Goal: Navigation & Orientation: Find specific page/section

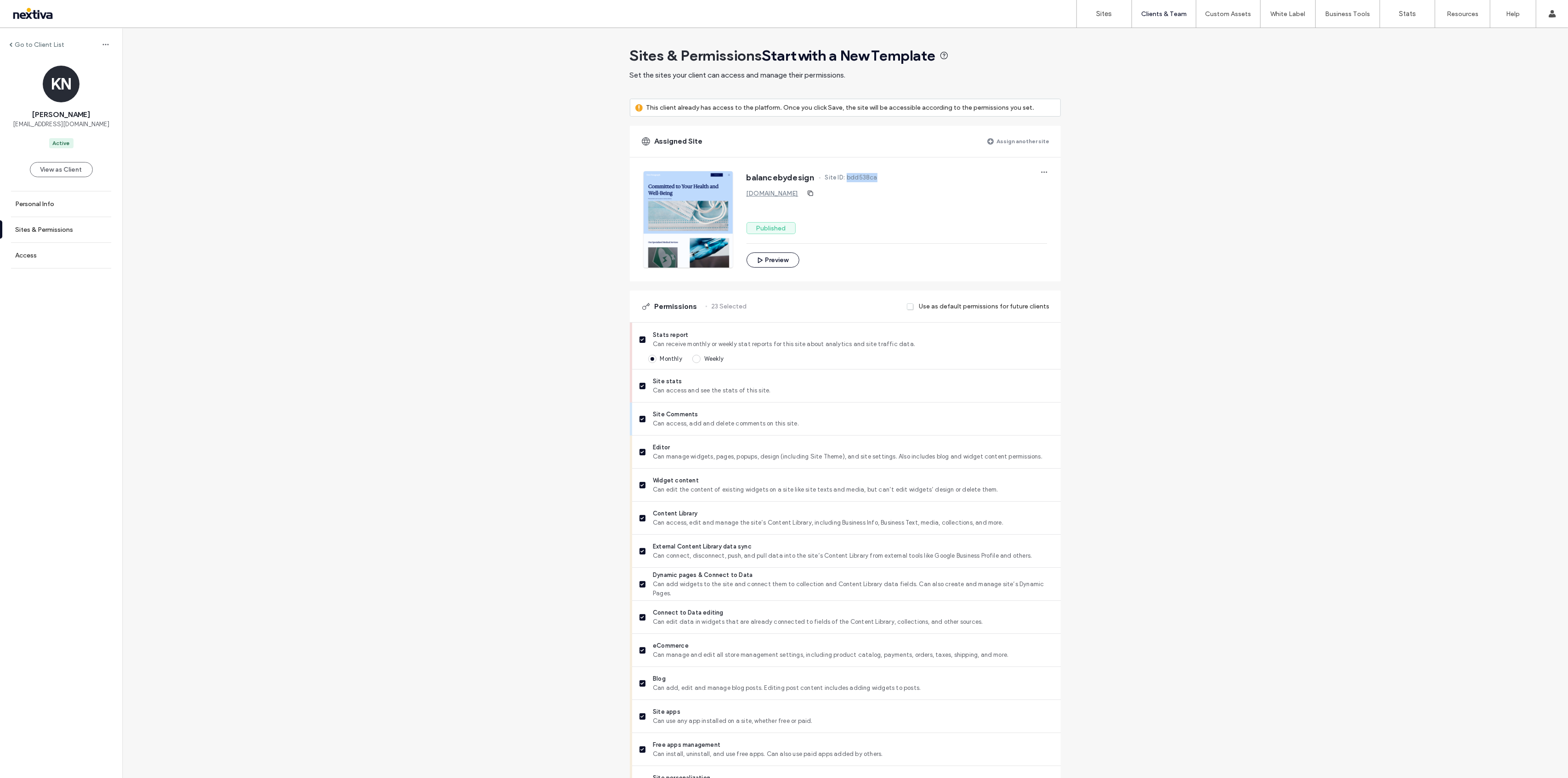
click at [38, 14] on div at bounding box center [59, 14] width 104 height 14
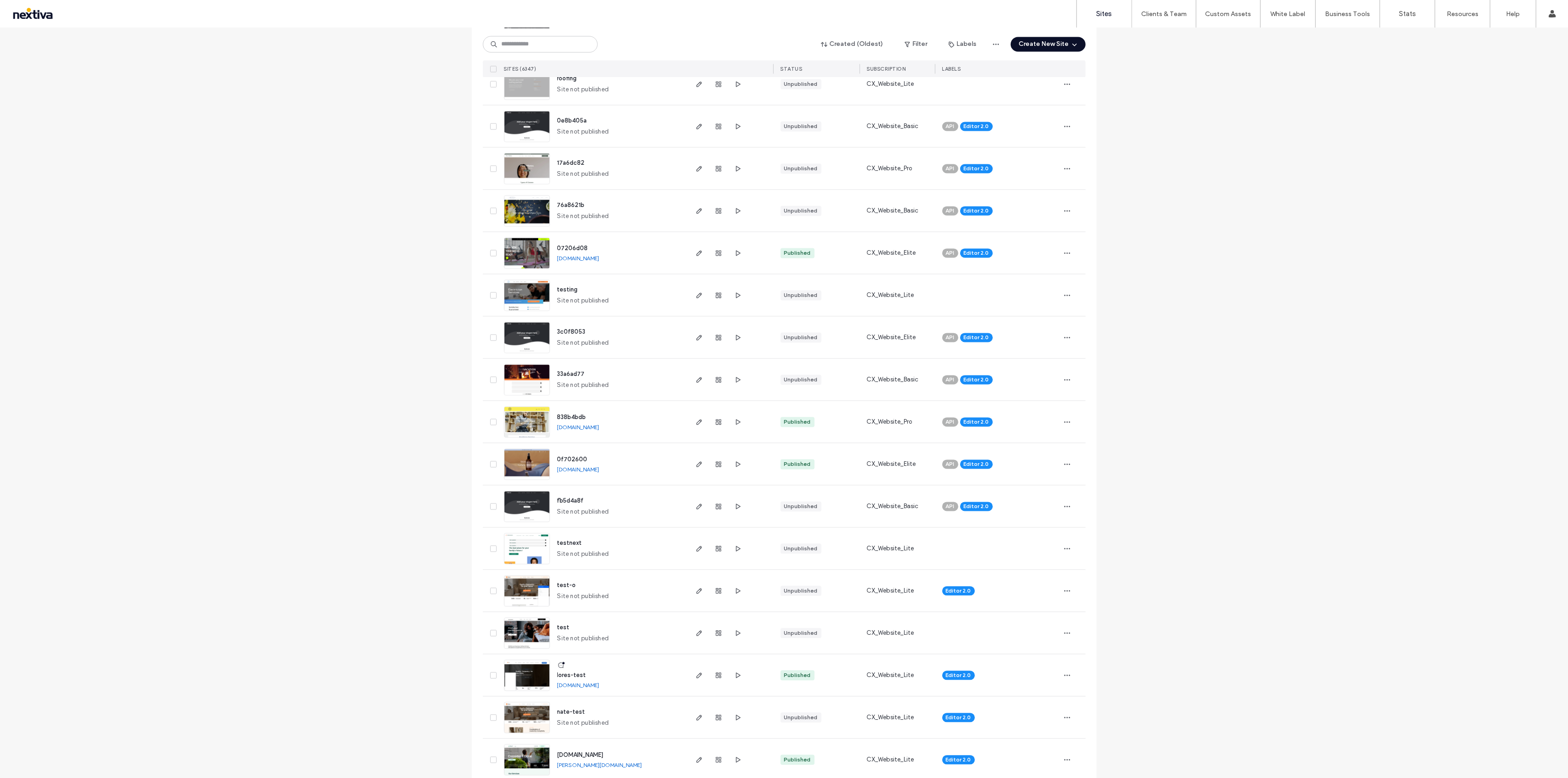
scroll to position [2611, 0]
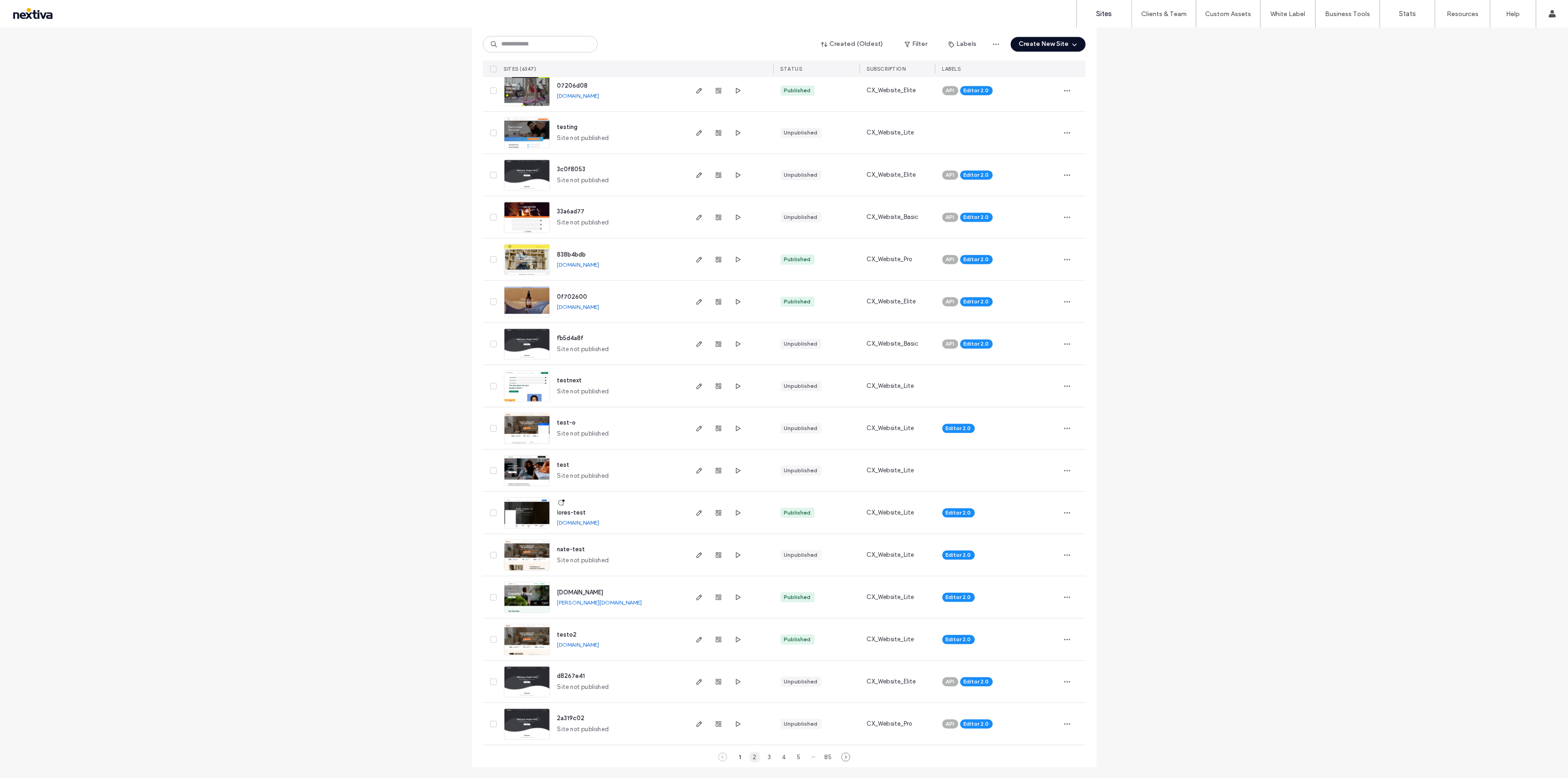
click at [749, 756] on div "2" at bounding box center [754, 757] width 11 height 11
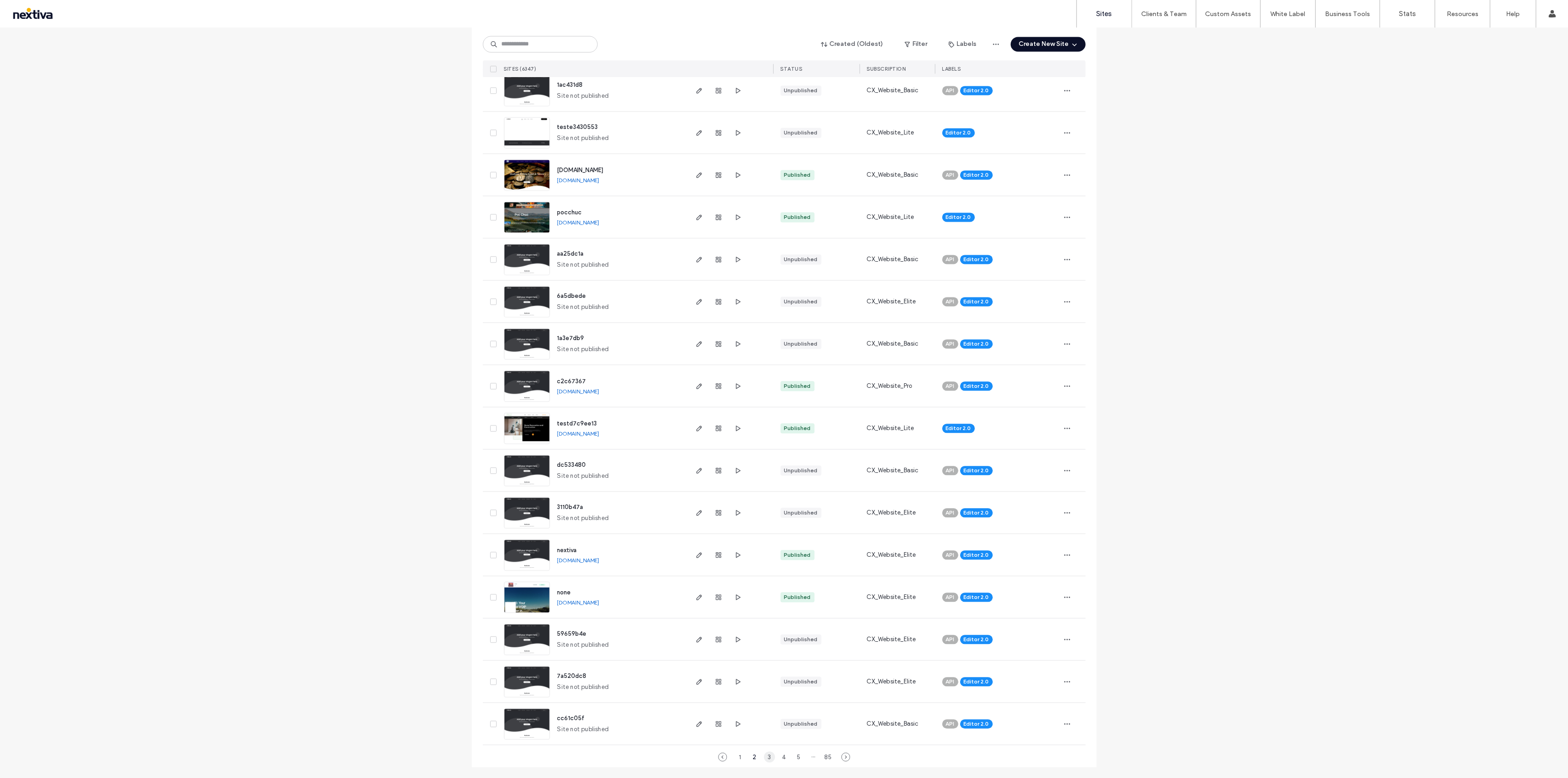
click at [764, 759] on div "3" at bounding box center [769, 757] width 11 height 11
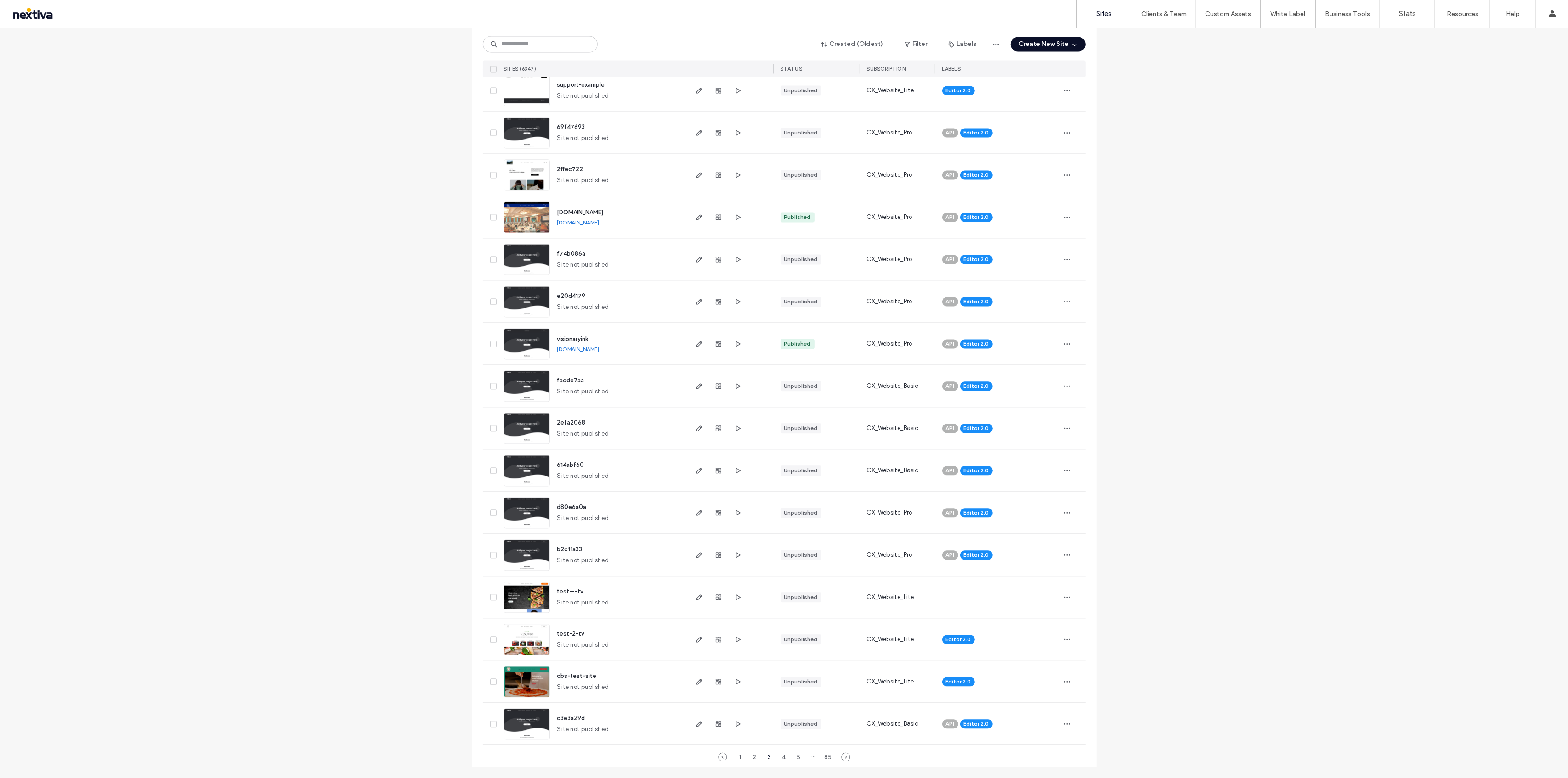
click at [574, 223] on link "www.dasound.biz" at bounding box center [578, 222] width 43 height 7
click at [778, 754] on div "4" at bounding box center [783, 757] width 11 height 11
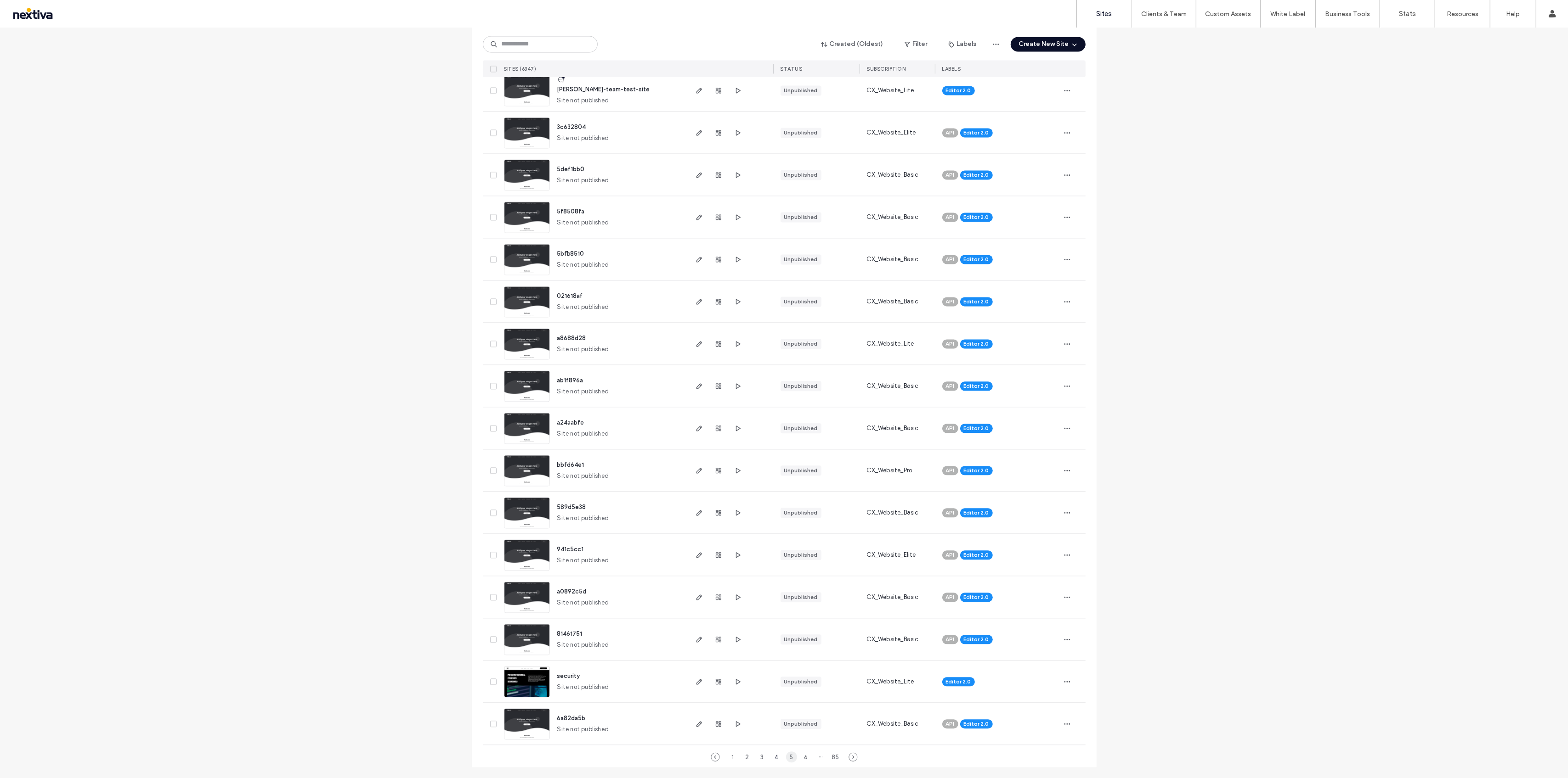
click at [790, 760] on div "5" at bounding box center [791, 757] width 11 height 11
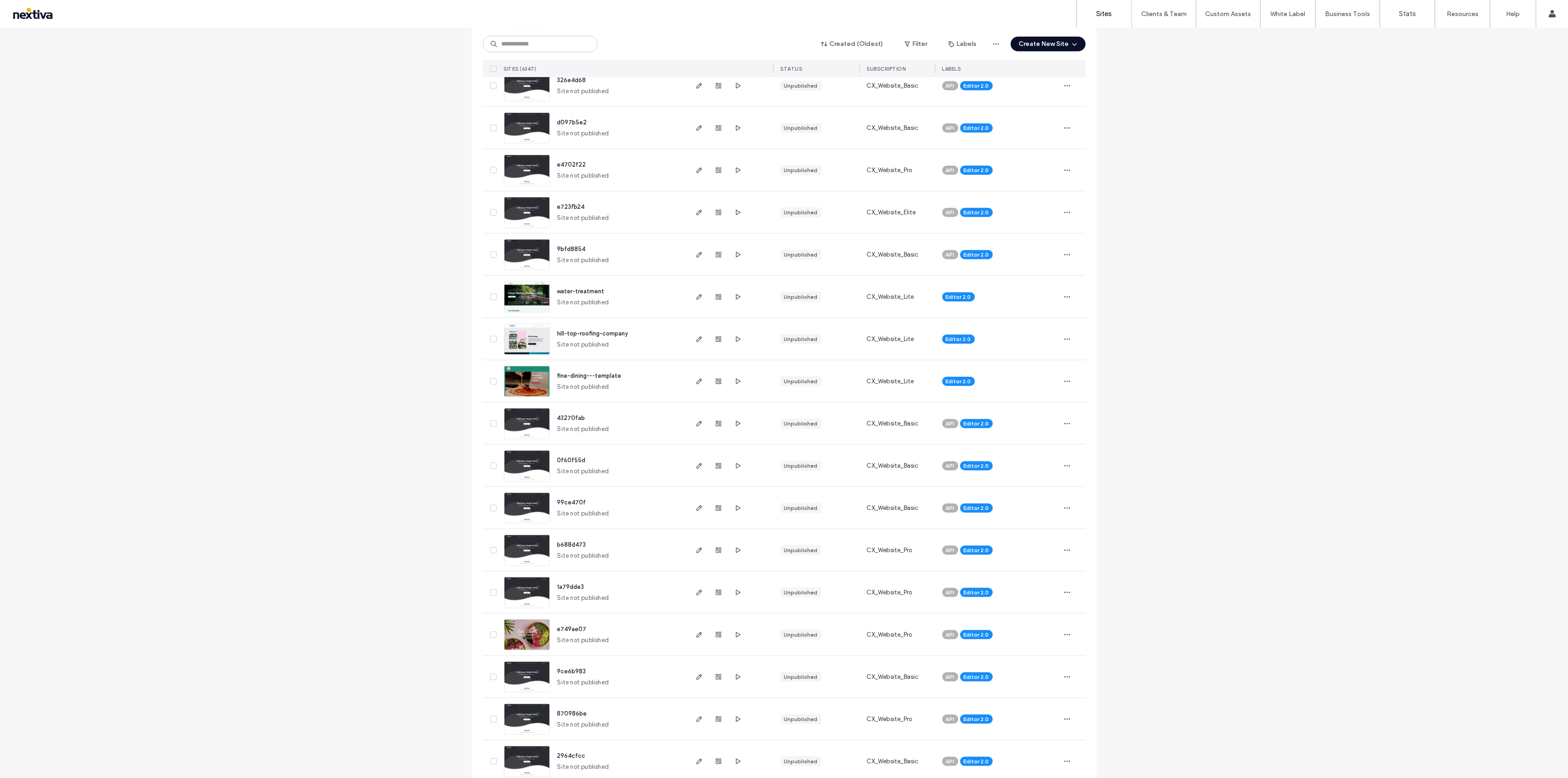
scroll to position [1081, 0]
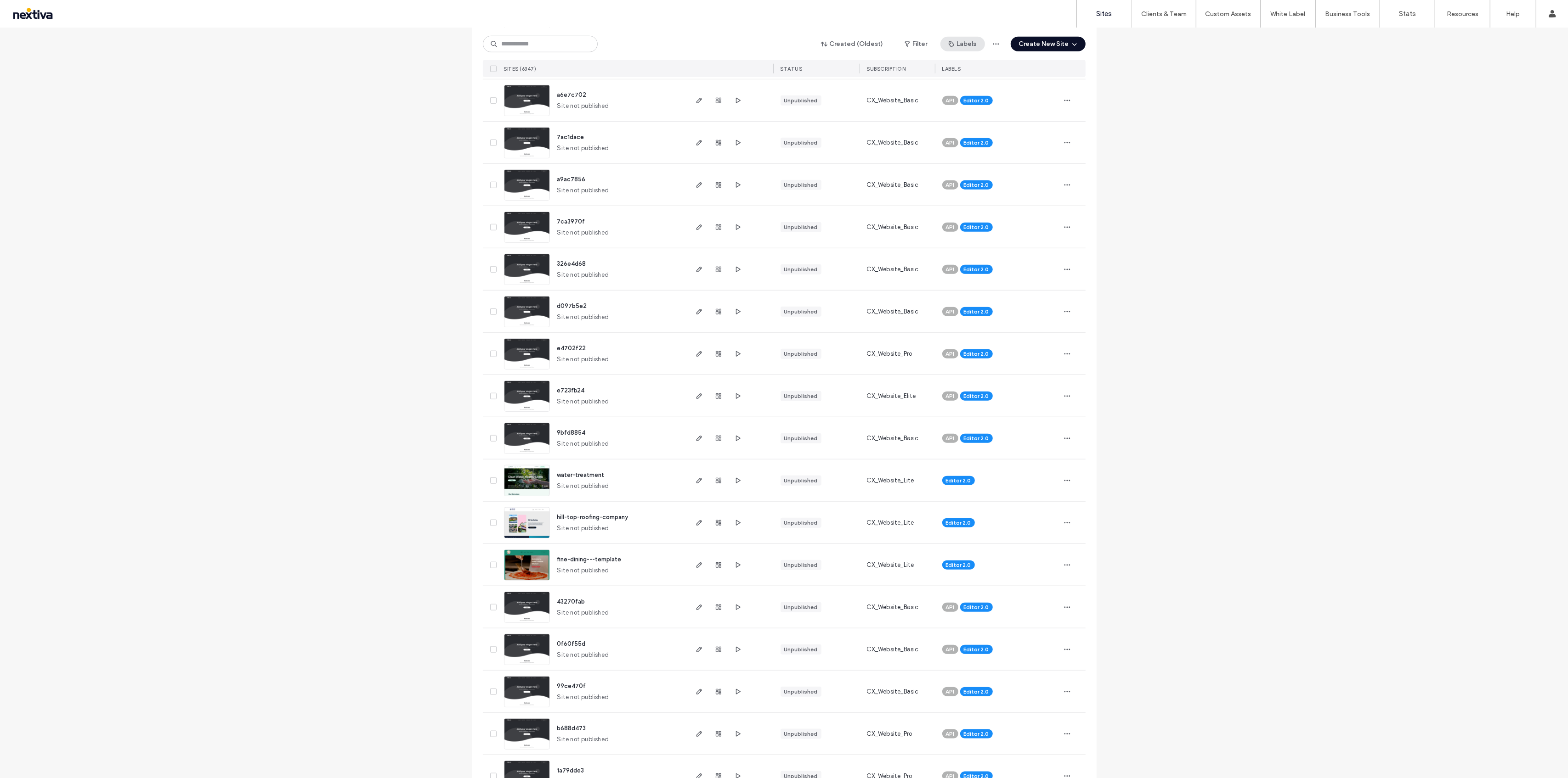
click at [967, 44] on button "Labels" at bounding box center [963, 43] width 44 height 14
click at [914, 42] on button "Filter" at bounding box center [915, 43] width 42 height 14
click at [803, 68] on span at bounding box center [801, 67] width 9 height 9
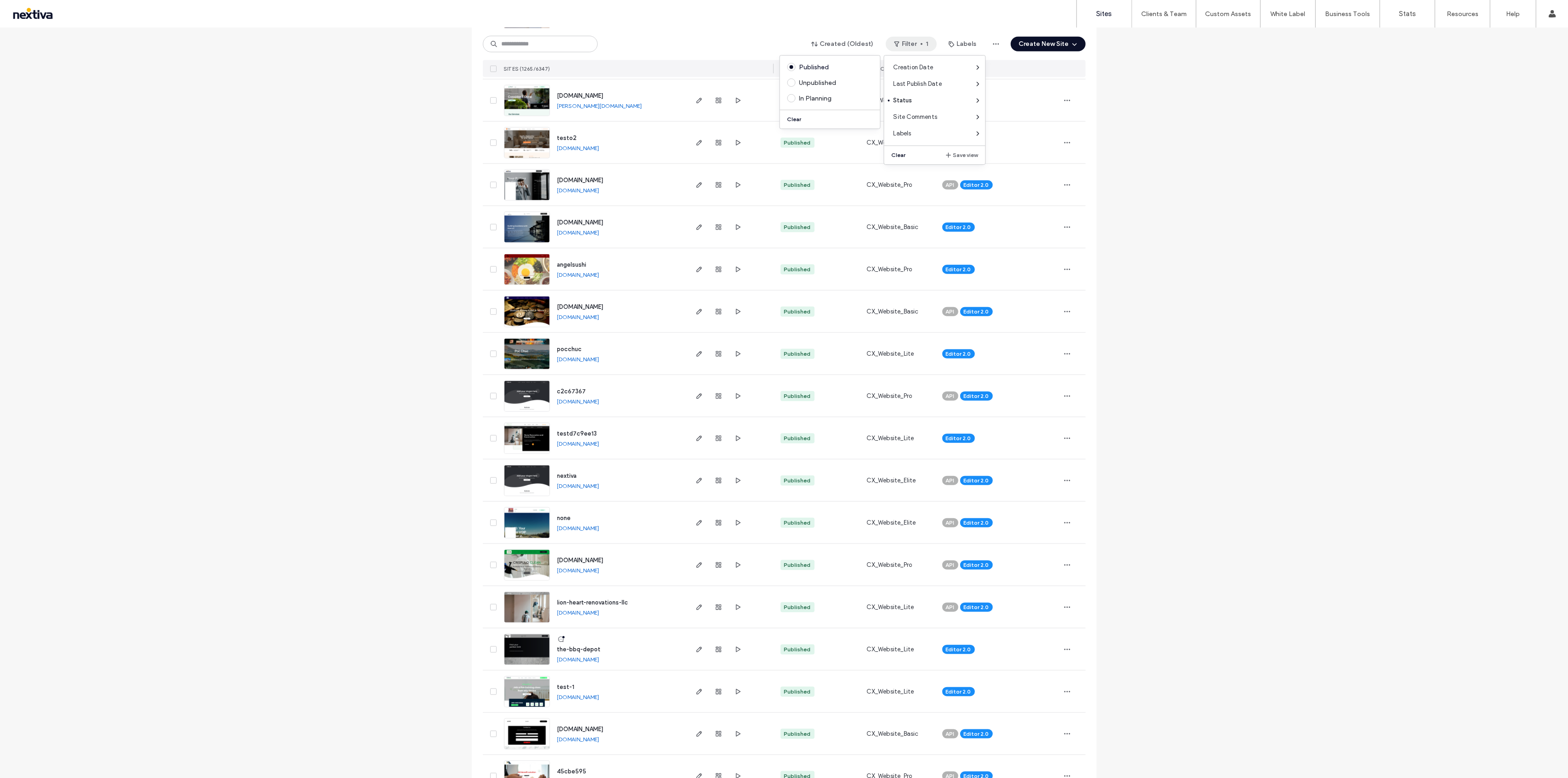
scroll to position [2517, 0]
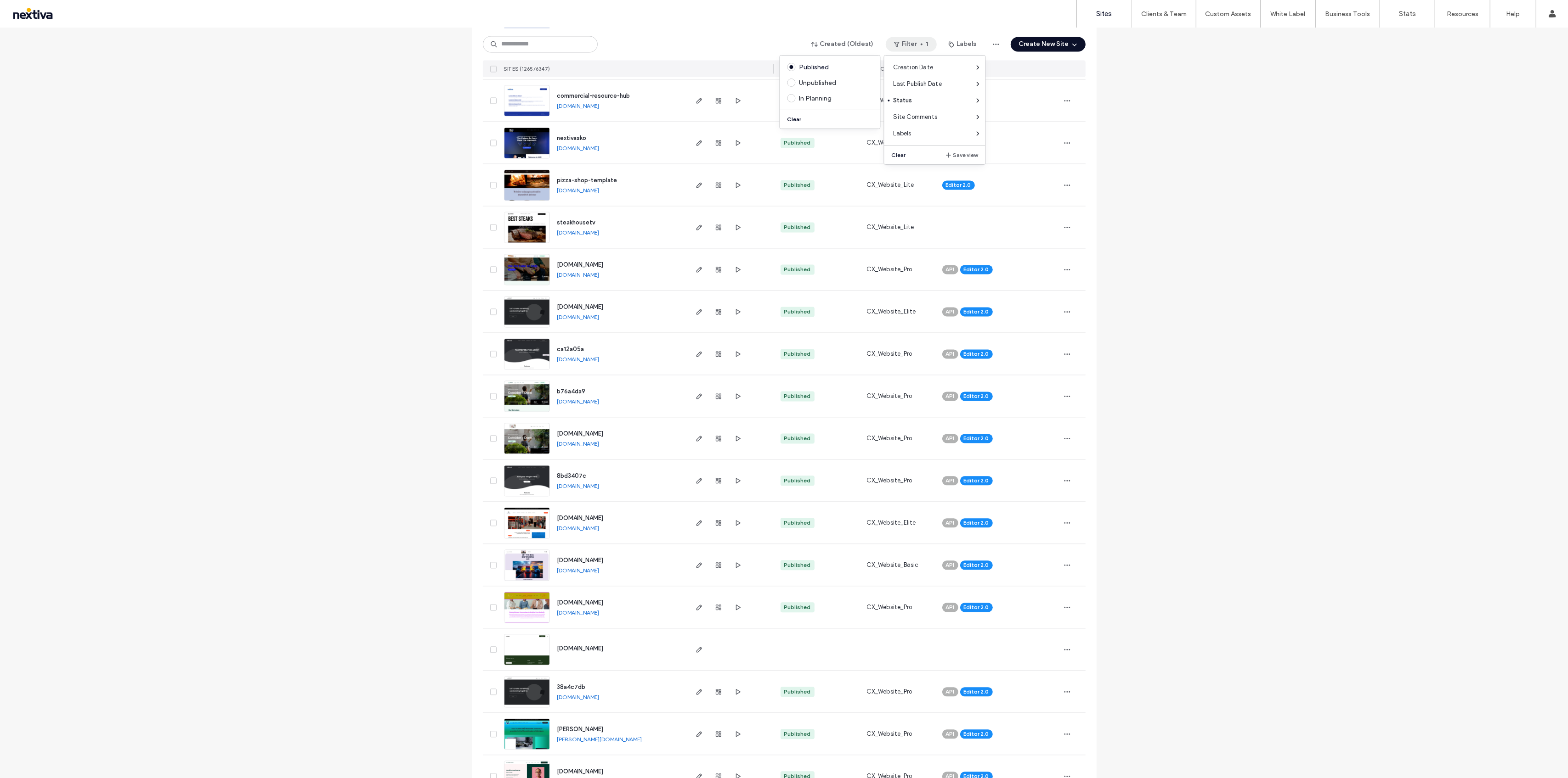
click at [595, 230] on link "steakhousetv.nextiva.site" at bounding box center [578, 232] width 43 height 7
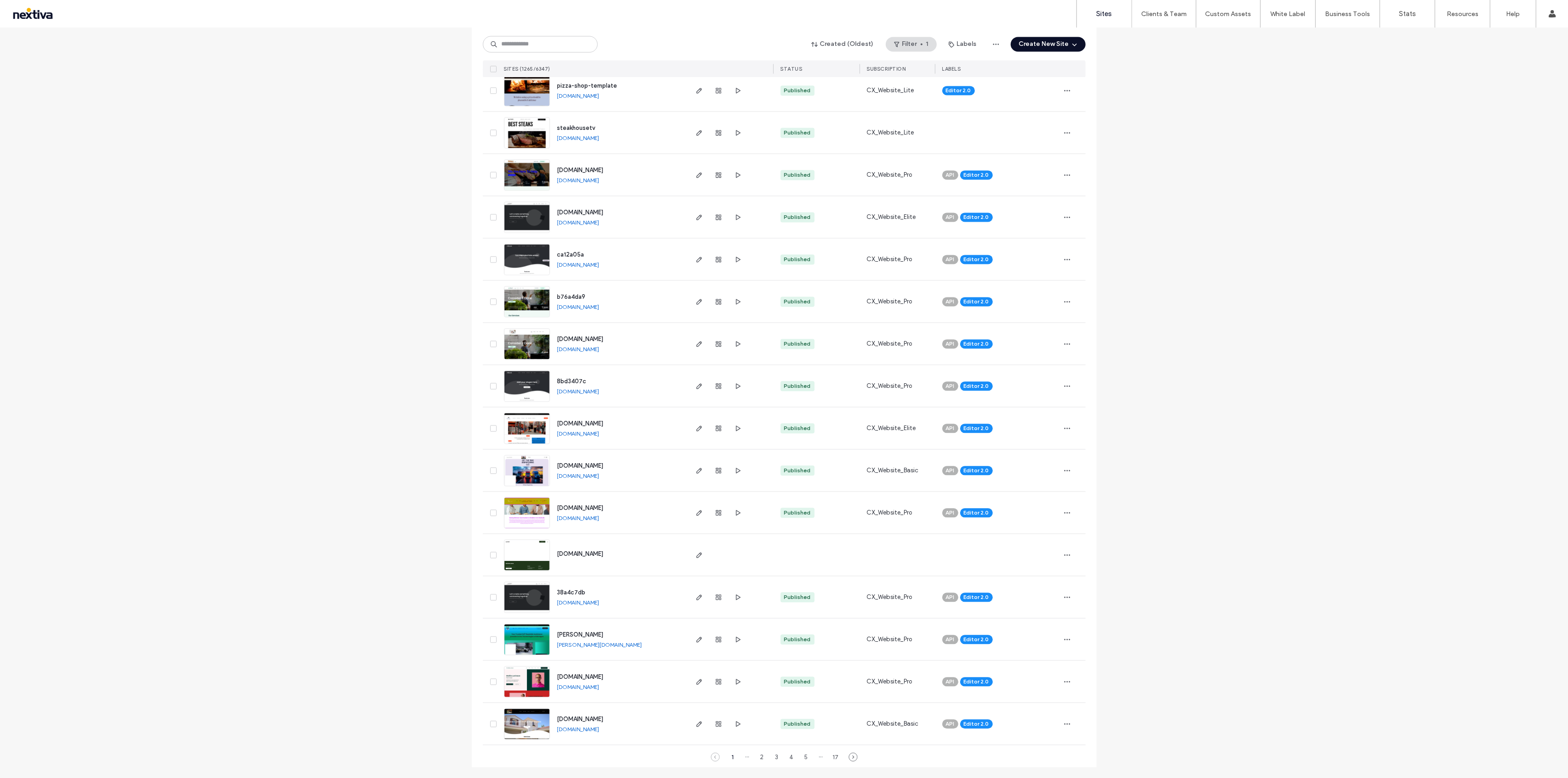
click at [603, 719] on span "www.speedygaragetechs.com" at bounding box center [580, 719] width 46 height 7
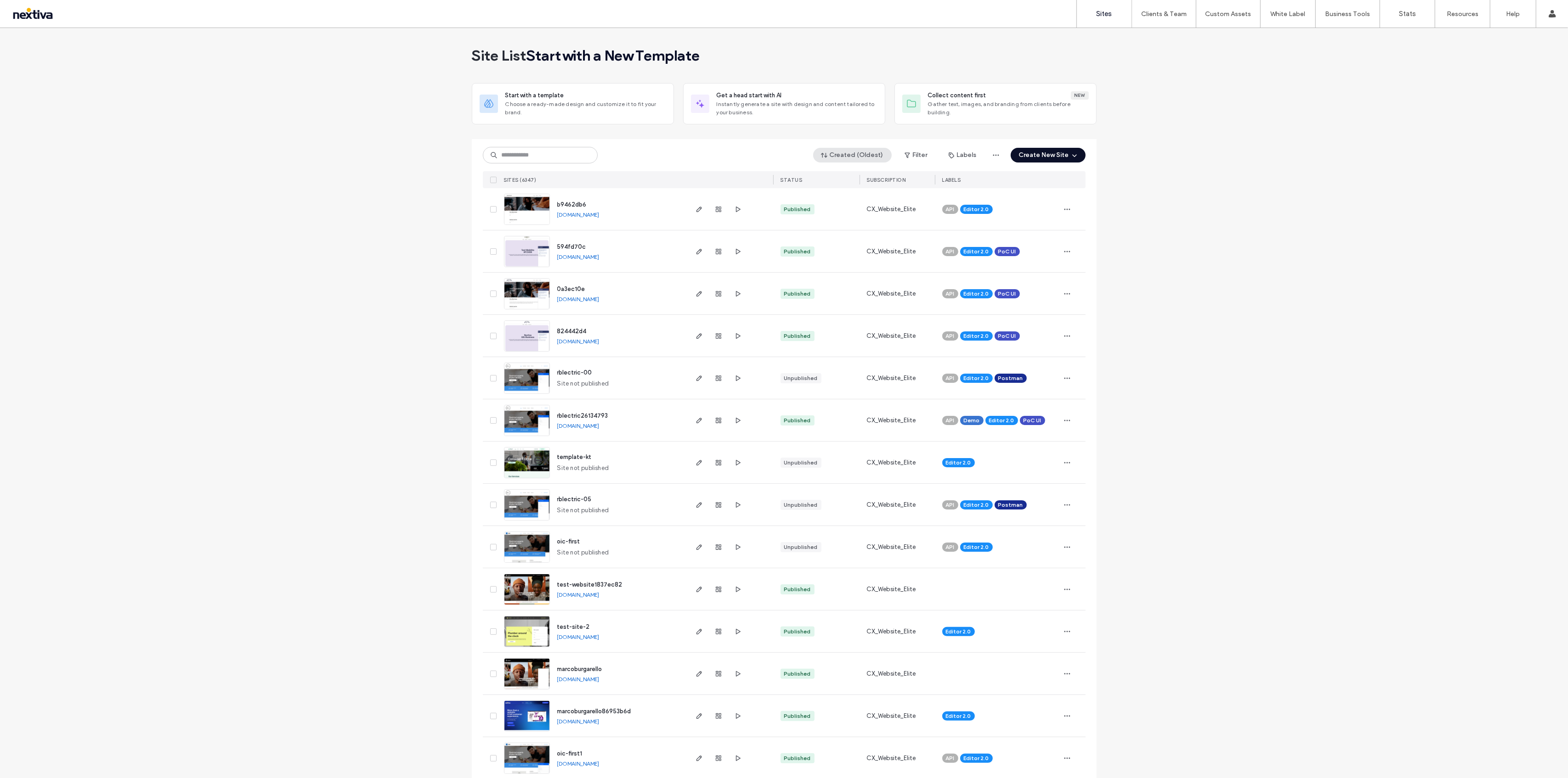
click at [847, 153] on button "Created (Oldest)" at bounding box center [852, 155] width 78 height 14
click at [849, 186] on div "Published" at bounding box center [854, 192] width 82 height 17
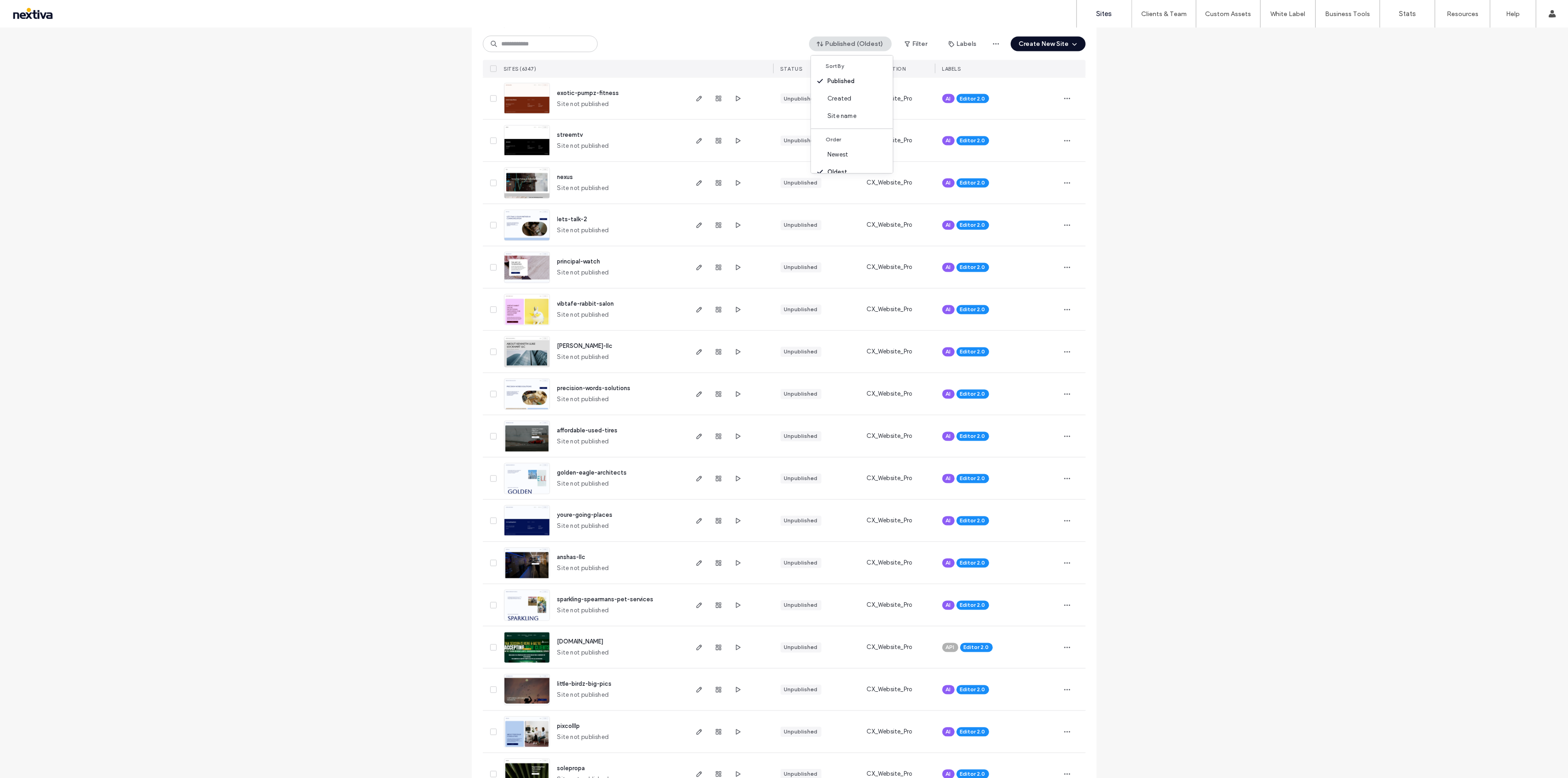
scroll to position [2326, 0]
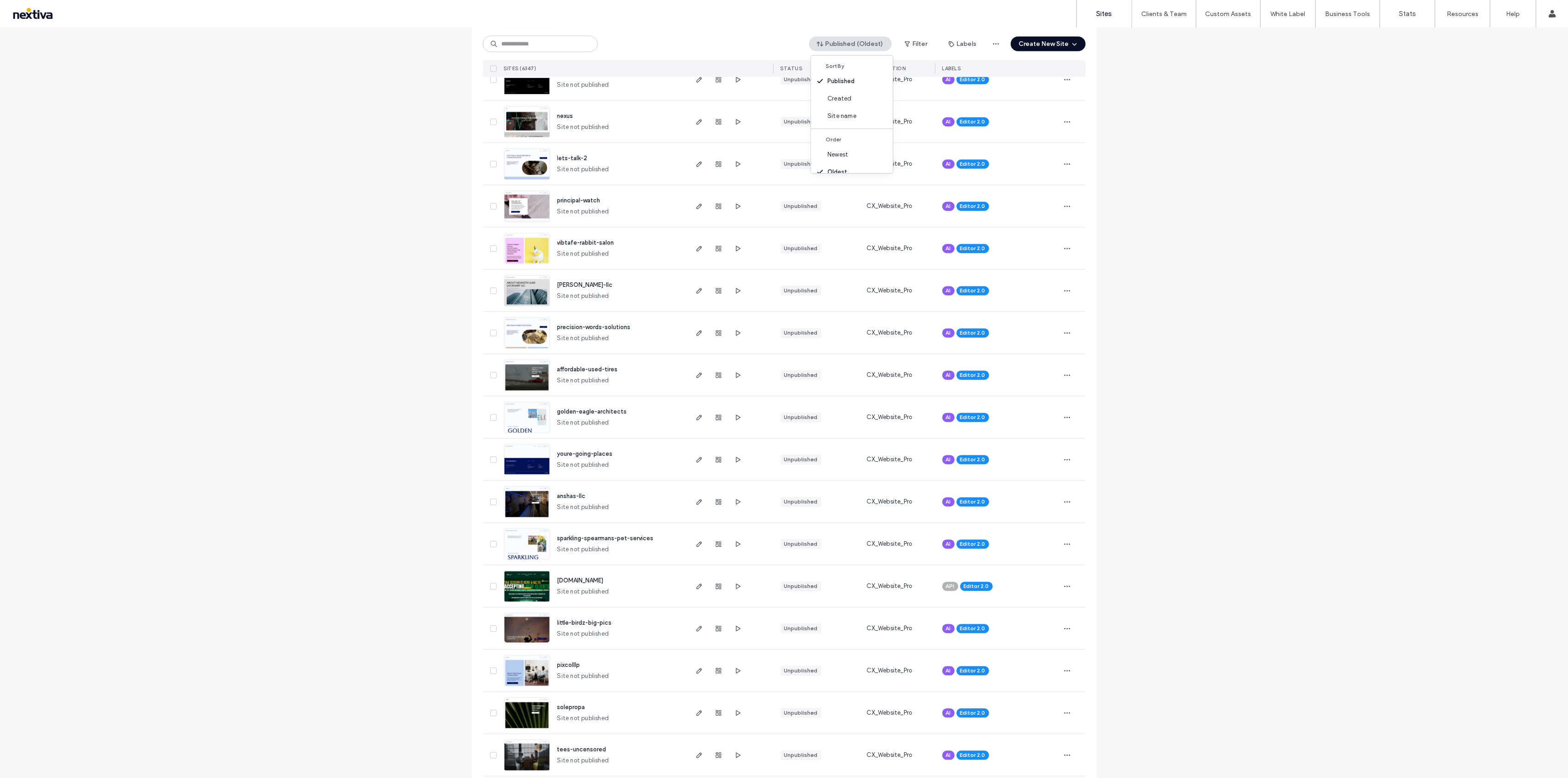
click at [603, 580] on span "getyourmaxback.com" at bounding box center [580, 581] width 46 height 7
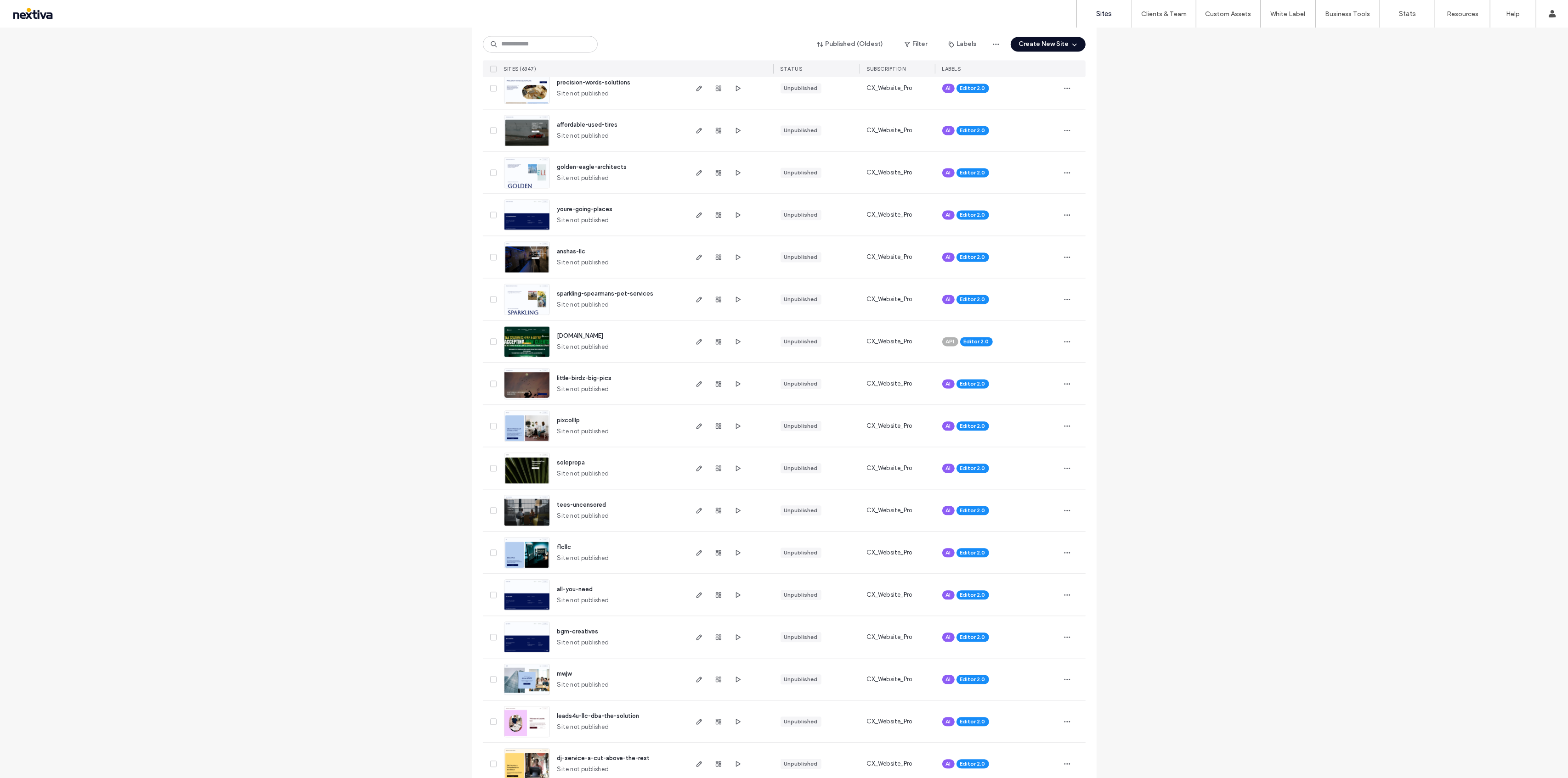
scroll to position [2611, 0]
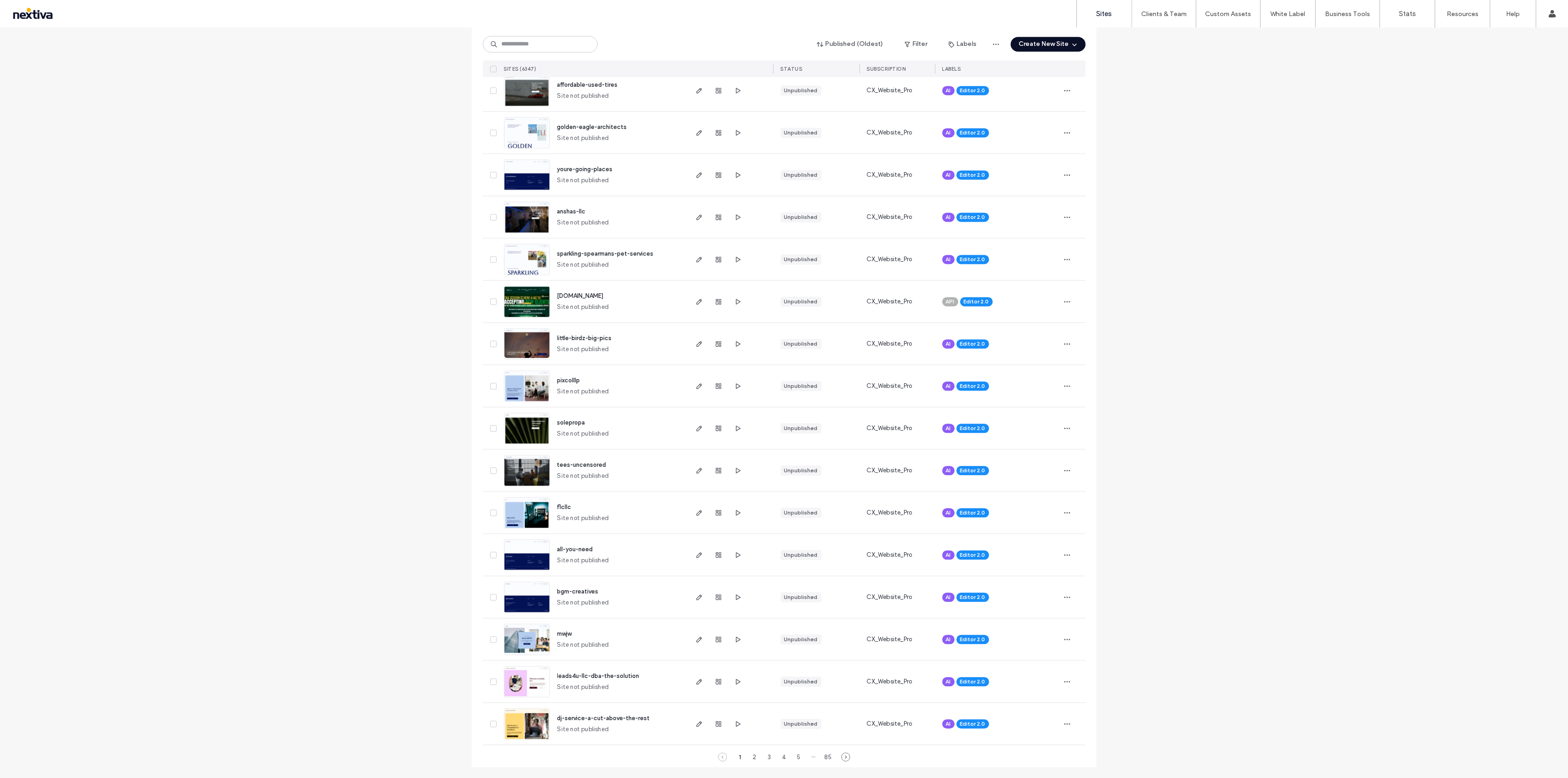
click at [757, 755] on div "1 2 3 4 5 ··· 85" at bounding box center [784, 757] width 114 height 11
click at [753, 757] on div "2" at bounding box center [754, 757] width 11 height 11
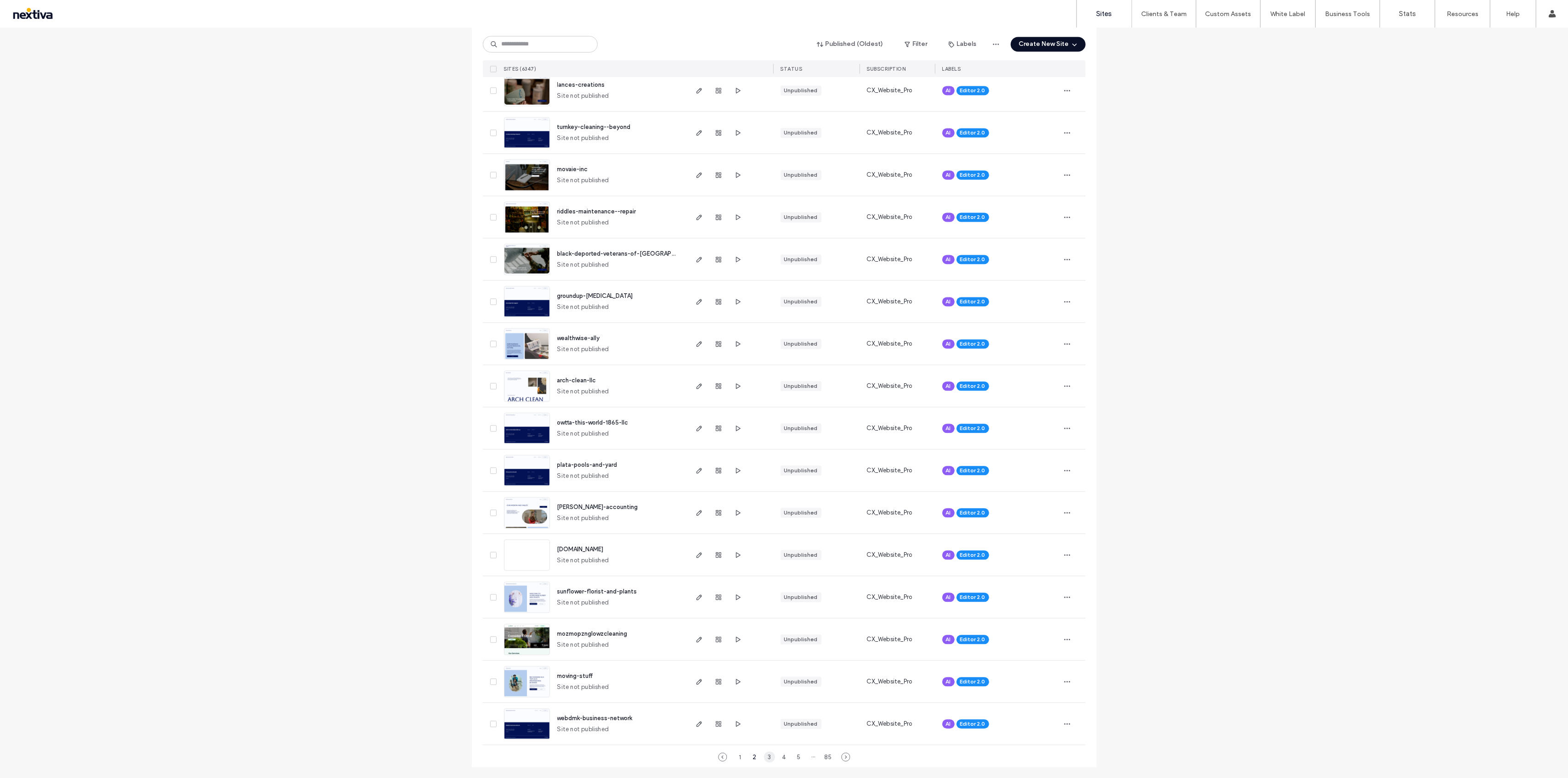
click at [766, 757] on div "3" at bounding box center [769, 757] width 11 height 11
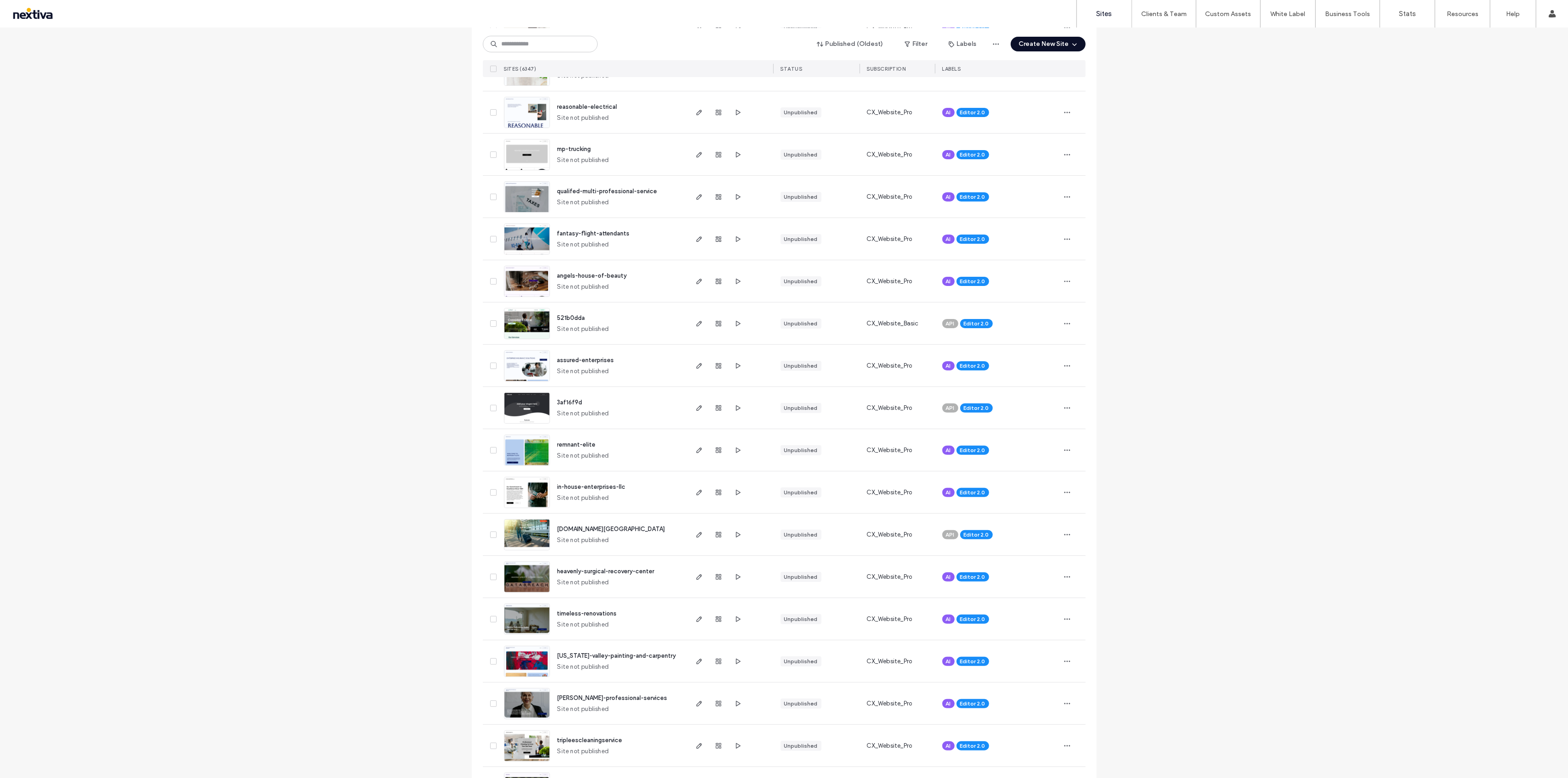
scroll to position [0, 0]
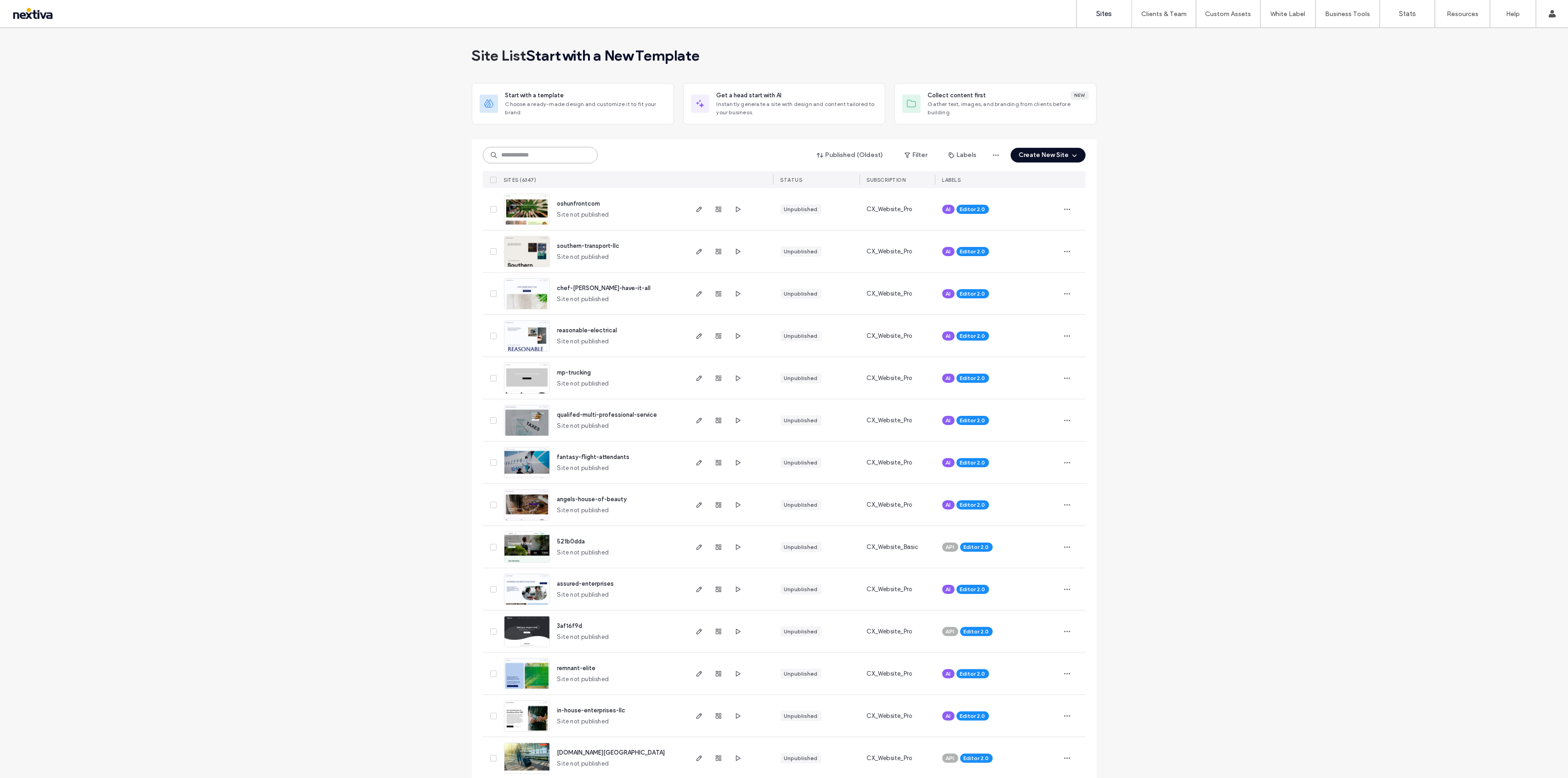
click at [536, 159] on input at bounding box center [539, 155] width 115 height 16
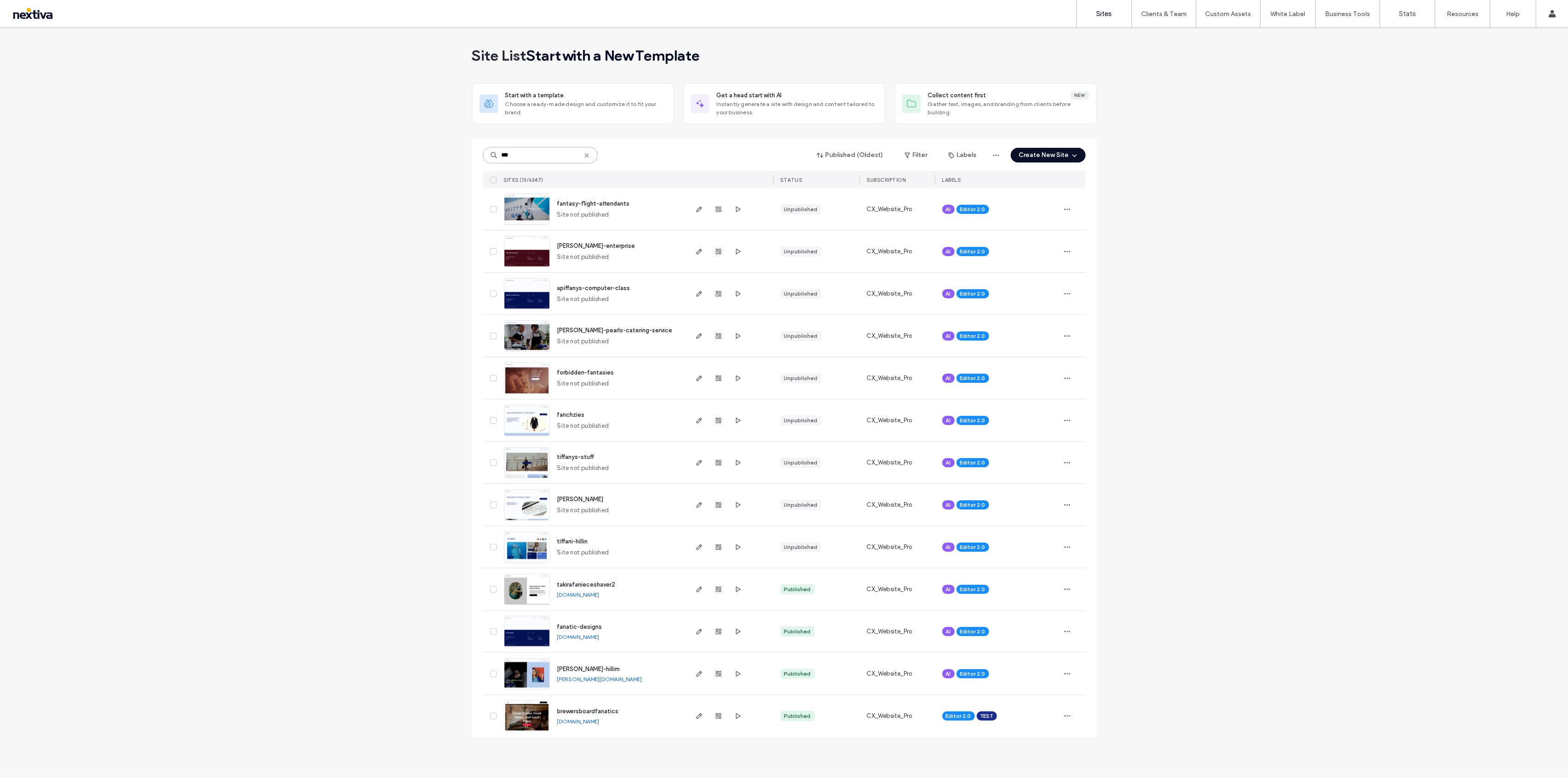
type input "***"
click at [590, 369] on span "forbidden-fantasies" at bounding box center [585, 372] width 57 height 7
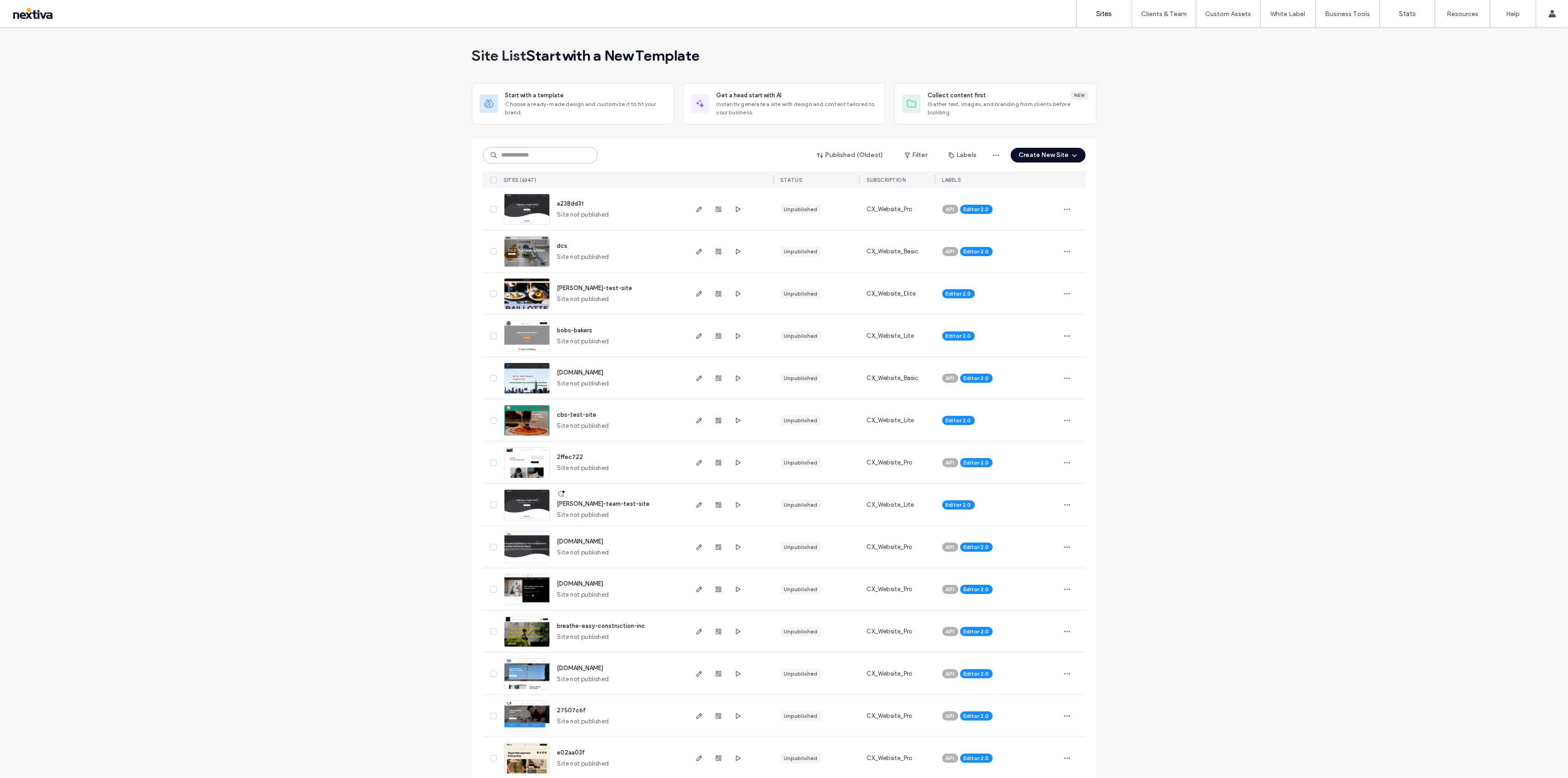
click at [548, 158] on input at bounding box center [539, 155] width 115 height 16
click at [522, 156] on input at bounding box center [539, 155] width 115 height 16
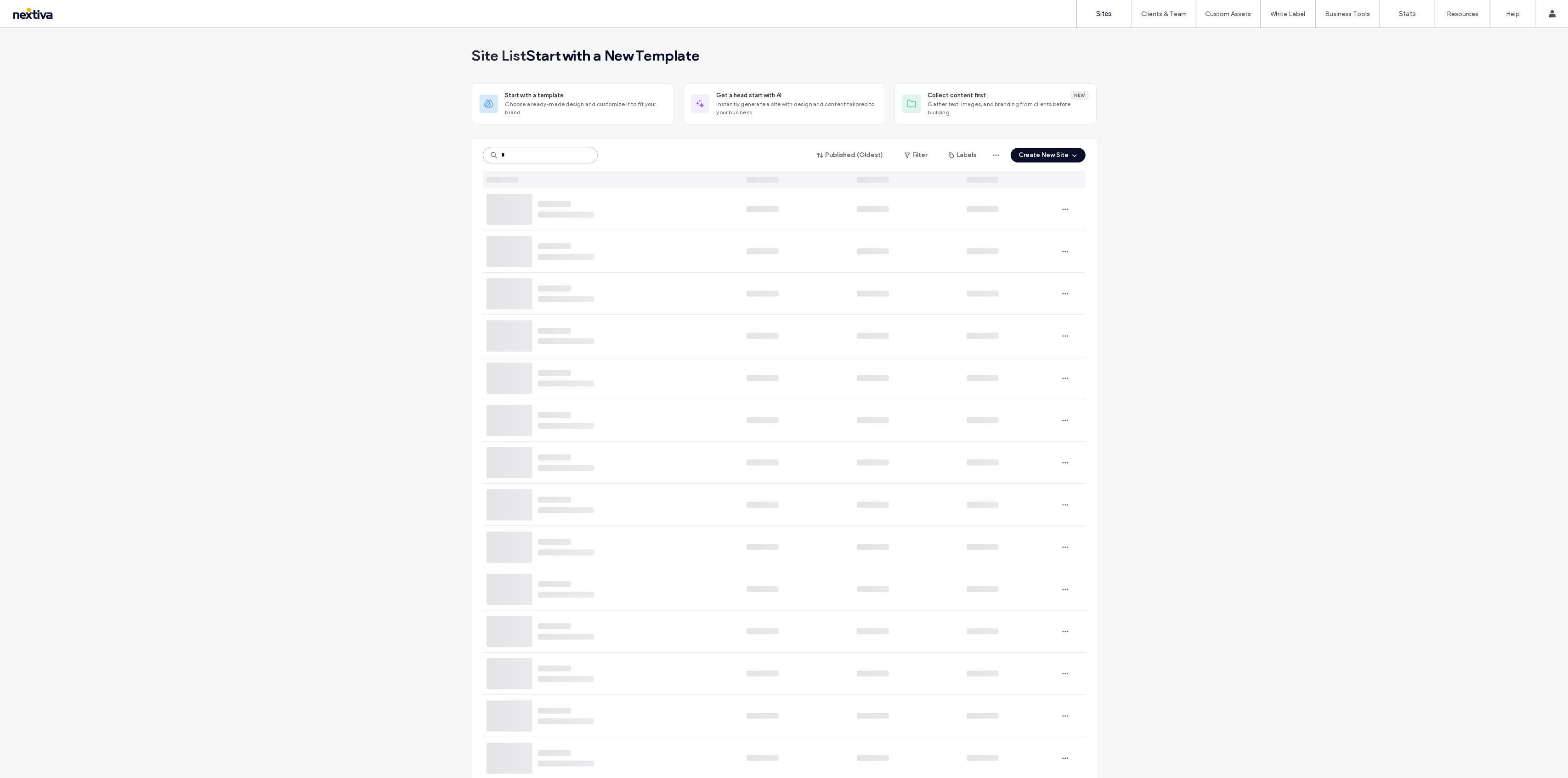
type input "*"
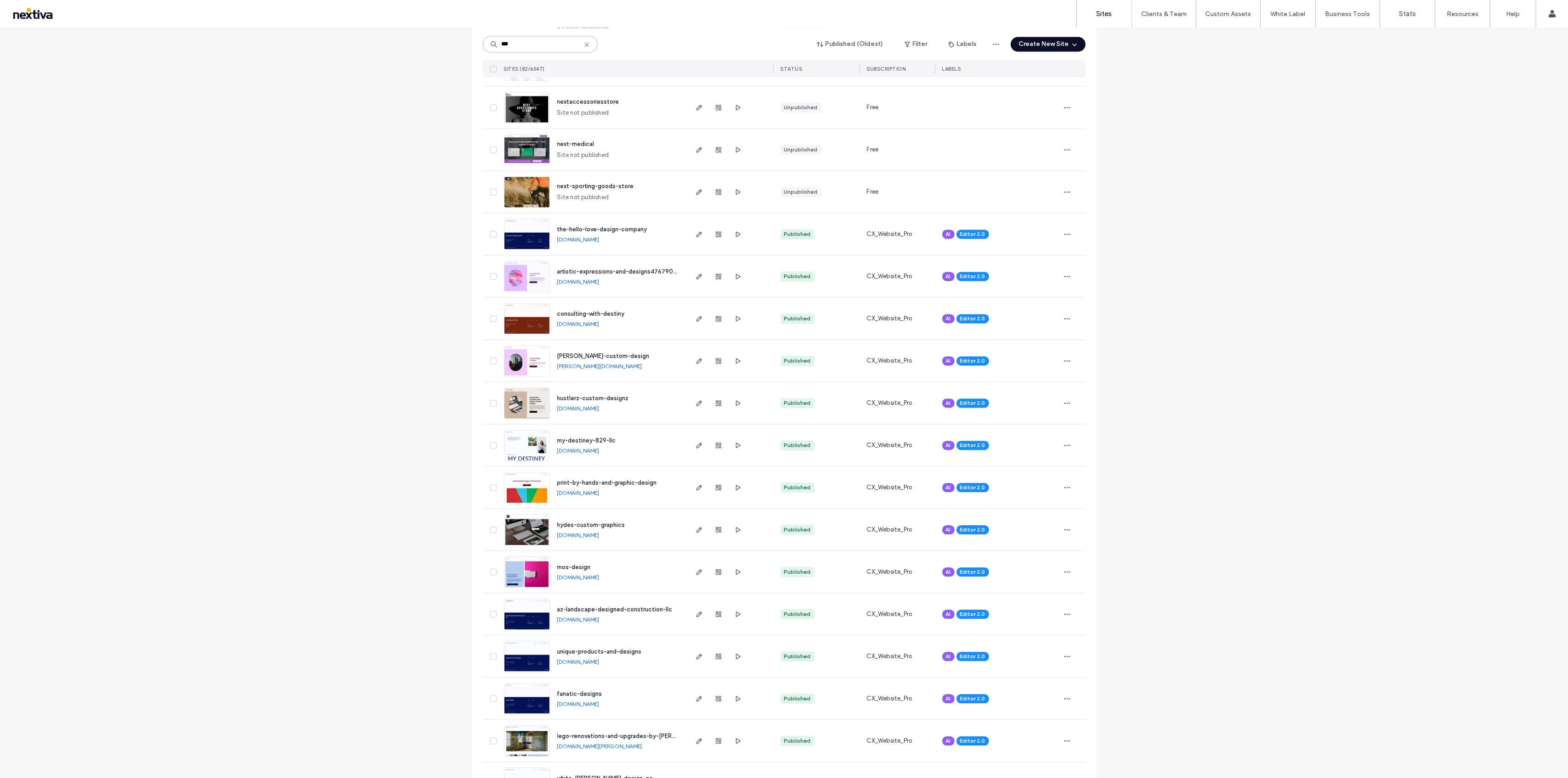
scroll to position [2611, 0]
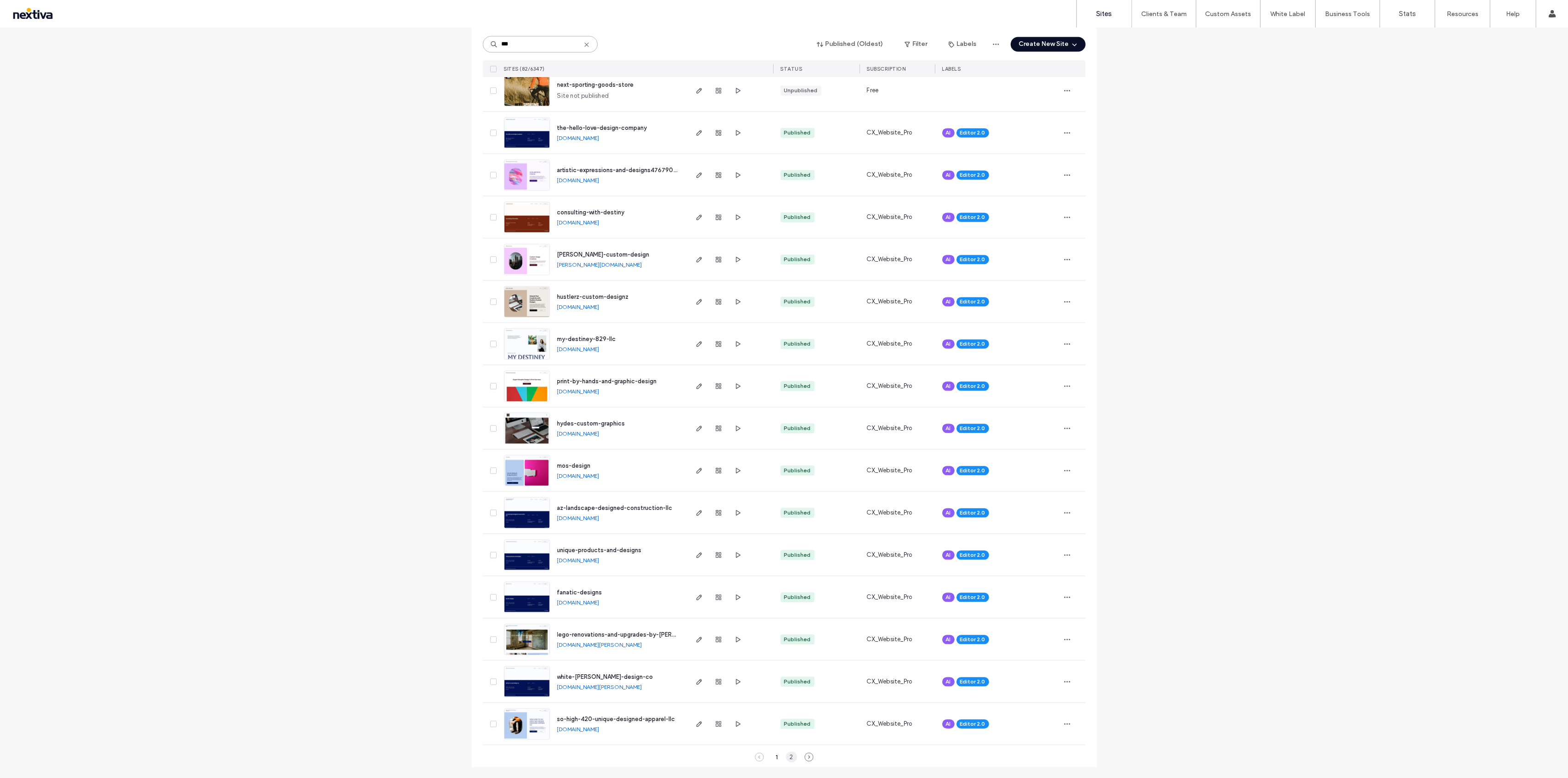
type input "***"
click at [792, 757] on div "2" at bounding box center [791, 757] width 11 height 11
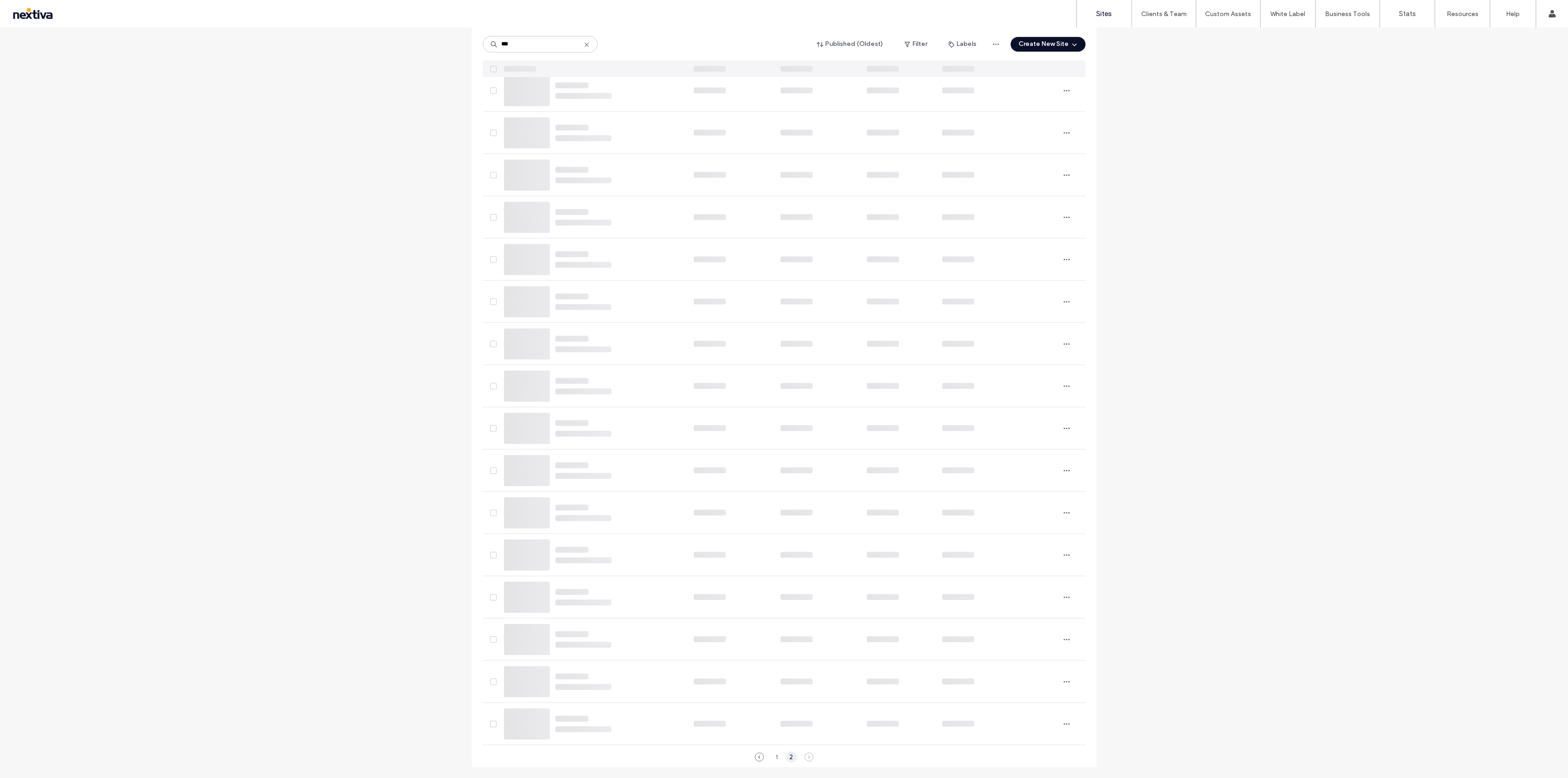
scroll to position [0, 0]
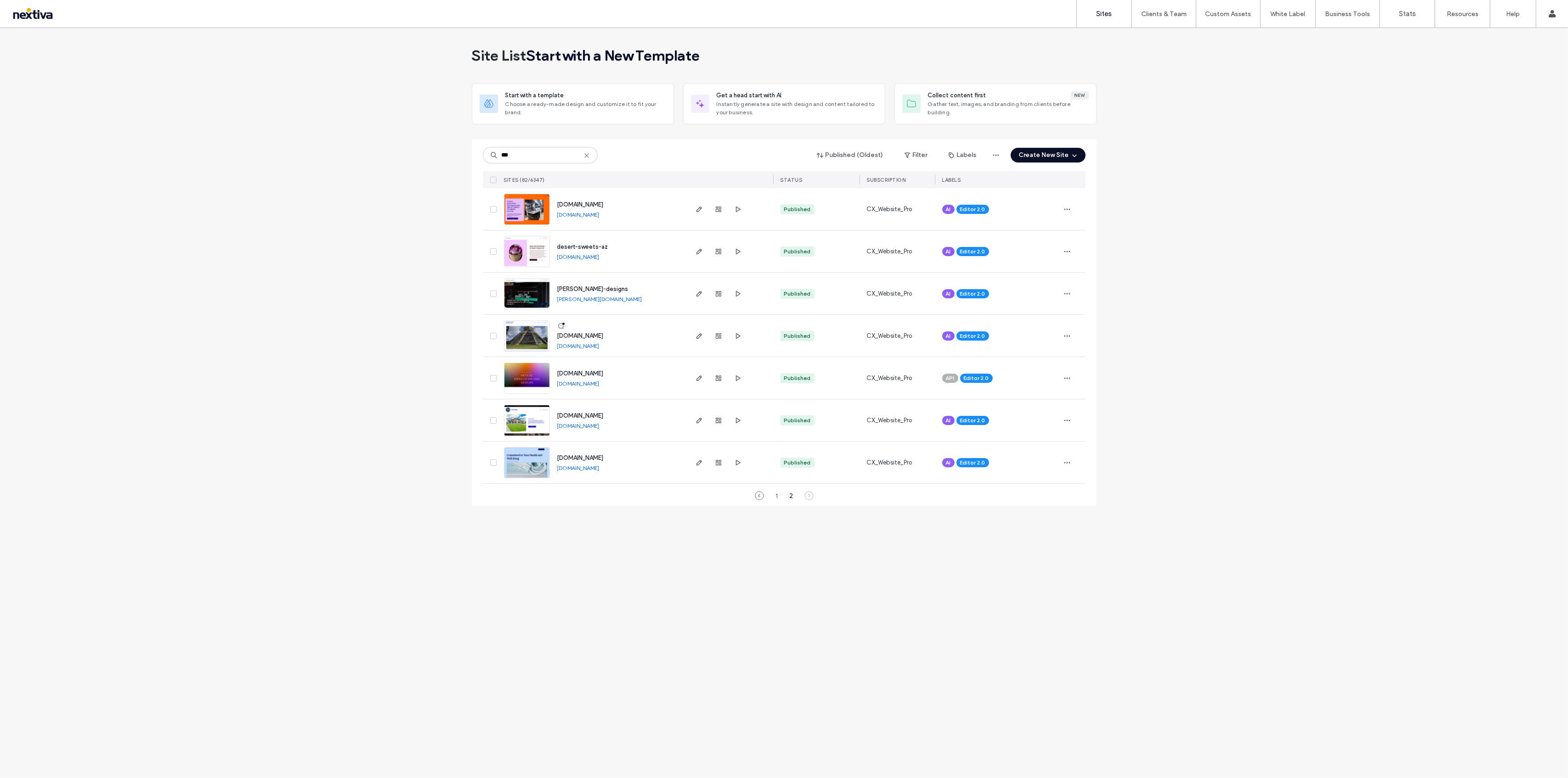
click at [599, 215] on link "www.chiefsdesigns.blog" at bounding box center [578, 215] width 43 height 7
click at [737, 207] on use "button" at bounding box center [738, 209] width 5 height 6
click at [716, 212] on icon "button" at bounding box center [718, 210] width 8 height 8
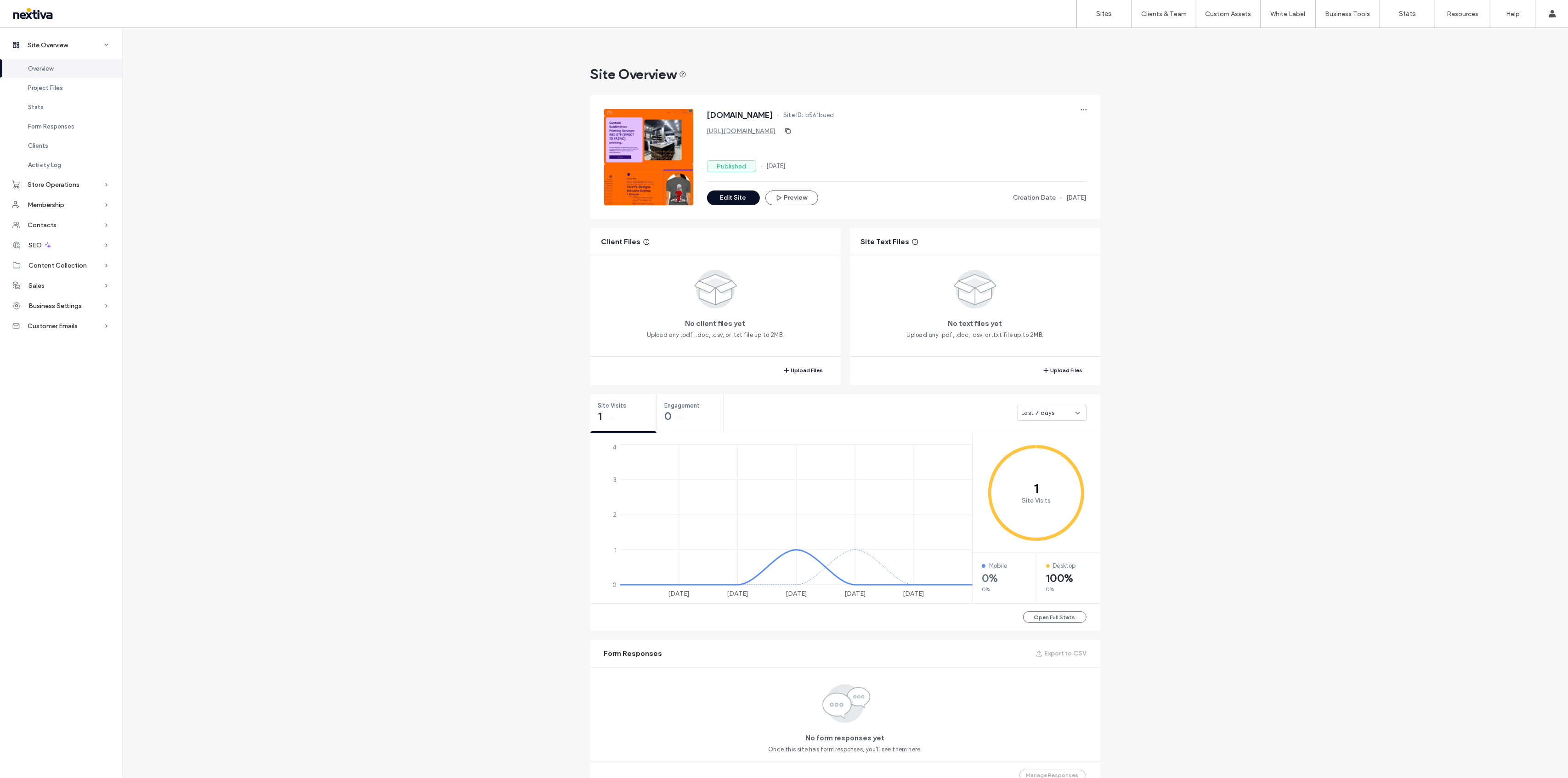
click at [1041, 414] on span "Last 7 days" at bounding box center [1038, 414] width 33 height 10
click at [1040, 444] on span "Last 7 days" at bounding box center [1034, 446] width 33 height 10
click at [1047, 414] on span "Last 7 days" at bounding box center [1038, 414] width 33 height 10
click at [1043, 461] on span "Last 30 days" at bounding box center [1036, 462] width 37 height 10
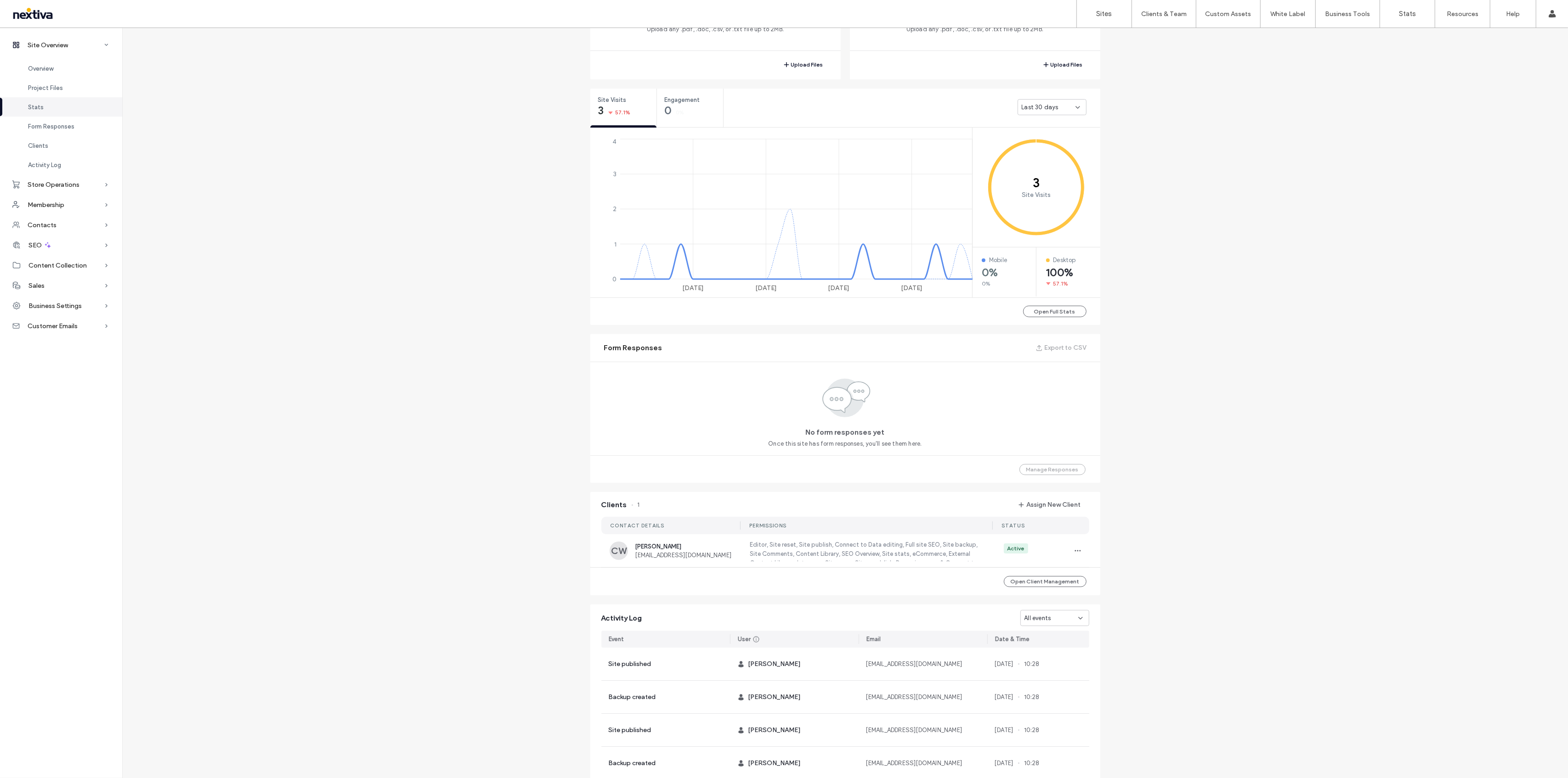
scroll to position [417, 0]
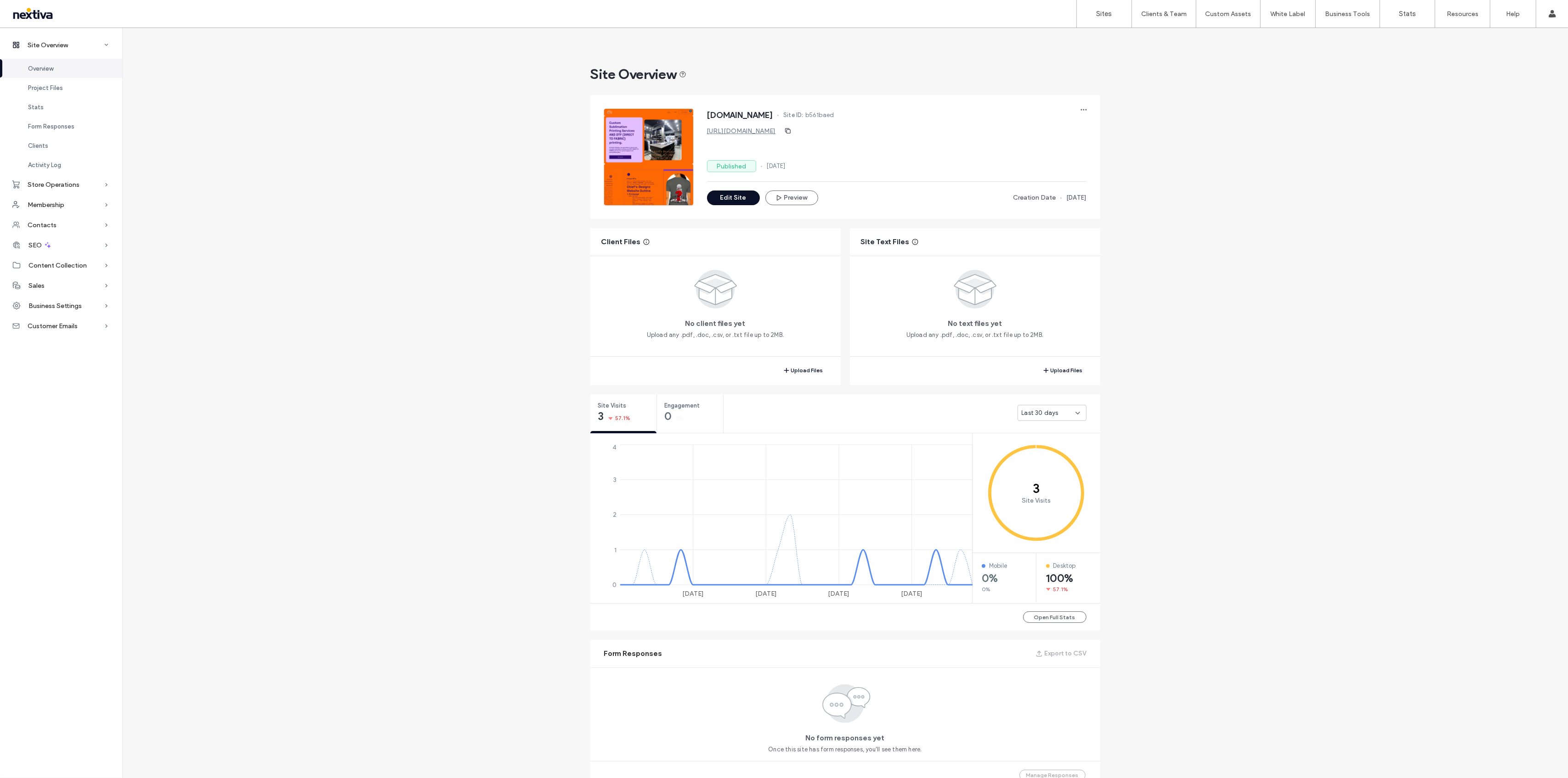
click at [18, 12] on div at bounding box center [59, 14] width 104 height 14
